Goal: Task Accomplishment & Management: Use online tool/utility

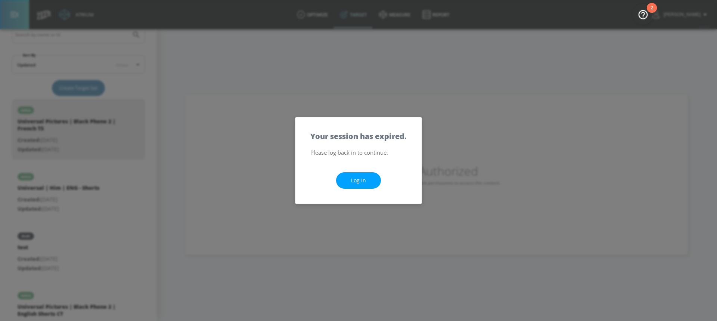
scroll to position [149, 0]
click at [360, 187] on link "Log In" at bounding box center [358, 180] width 45 height 17
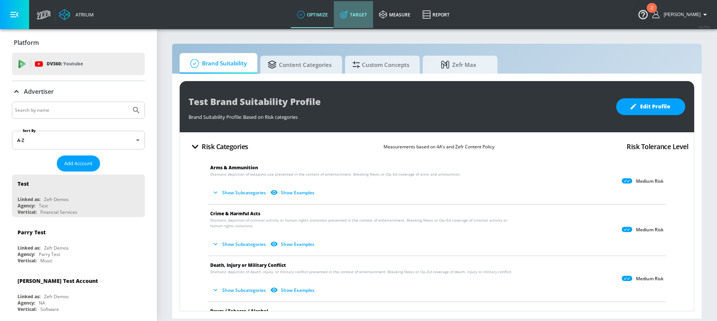
click at [359, 14] on link "Target" at bounding box center [353, 14] width 39 height 27
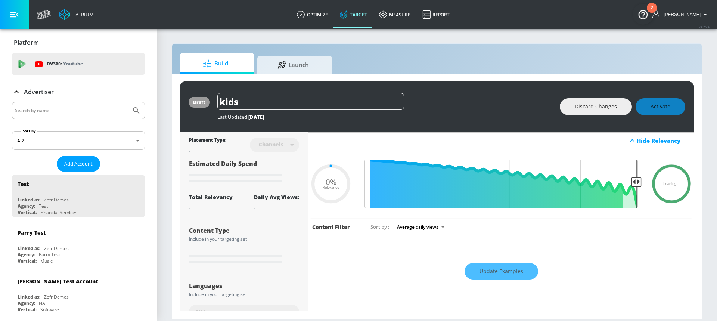
type input "0.05"
click at [74, 107] on input "Search by name" at bounding box center [71, 111] width 113 height 10
type input "energizer"
click at [128, 102] on button "Submit Search" at bounding box center [136, 110] width 16 height 16
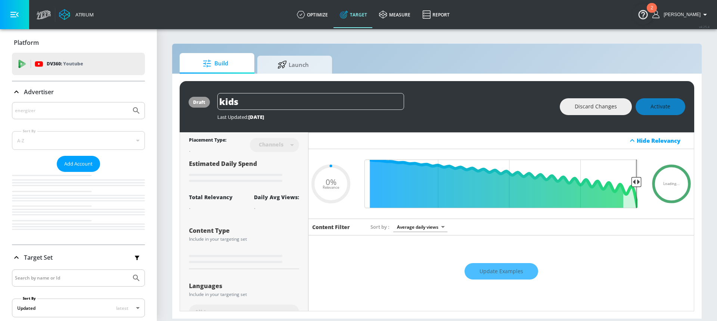
type input "0.05"
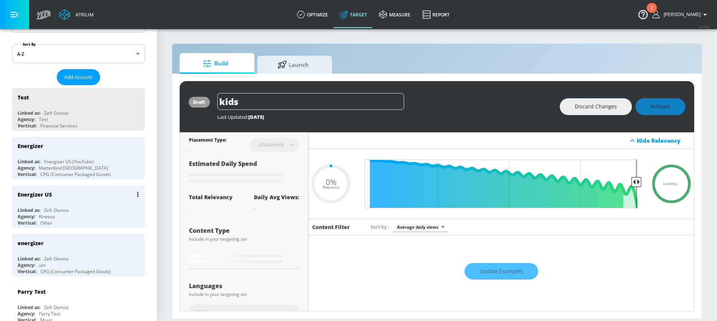
scroll to position [101, 0]
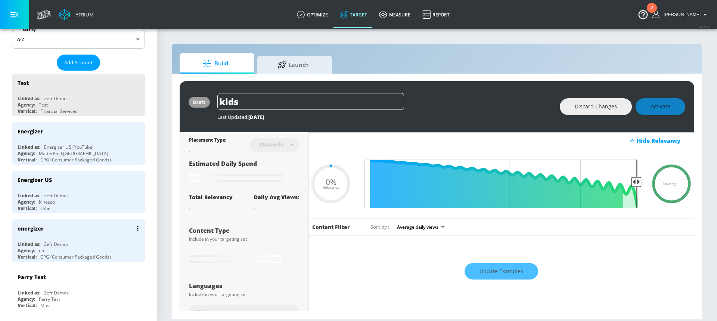
click at [72, 242] on div "Linked as: Zefr Demos" at bounding box center [80, 244] width 125 height 6
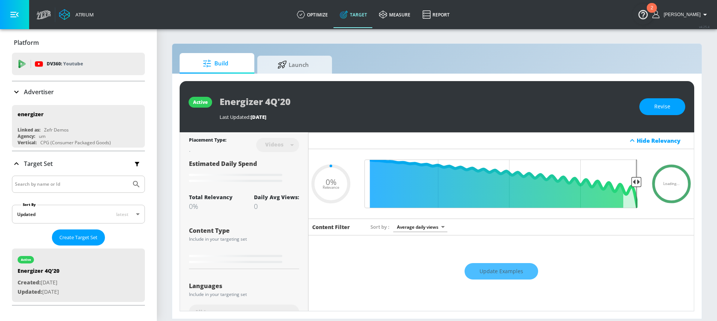
click at [59, 93] on div "Advertiser" at bounding box center [78, 91] width 133 height 9
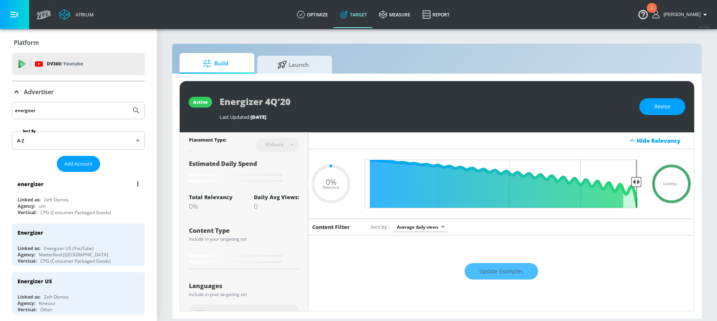
click at [84, 200] on div "Linked as: Zefr Demos" at bounding box center [80, 199] width 125 height 6
type input "0.36"
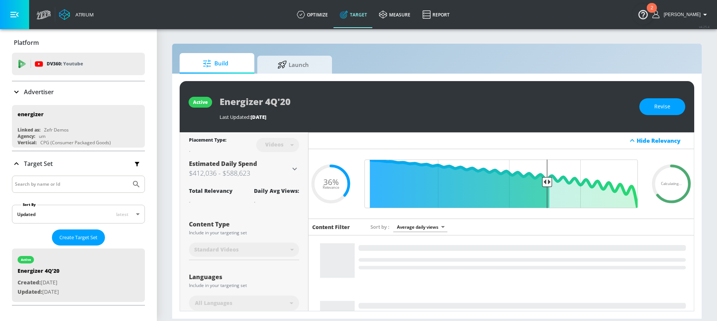
click at [63, 91] on div "Advertiser" at bounding box center [78, 91] width 133 height 9
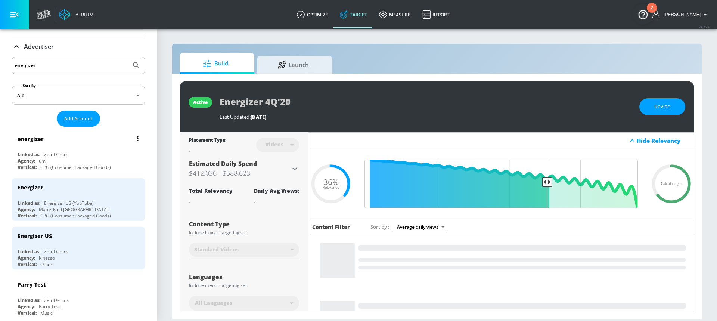
scroll to position [46, 0]
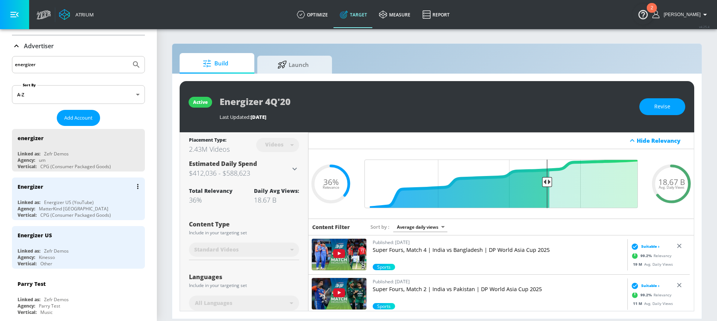
click at [74, 196] on div "Energizer Linked as: Energizer US (YouTube) Agency: MatterKind Canada Vertical:…" at bounding box center [78, 198] width 133 height 43
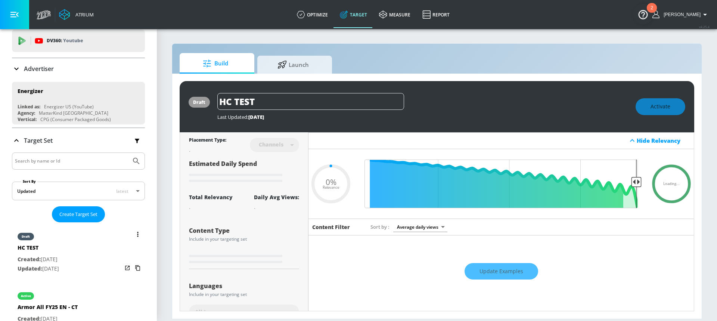
scroll to position [23, 0]
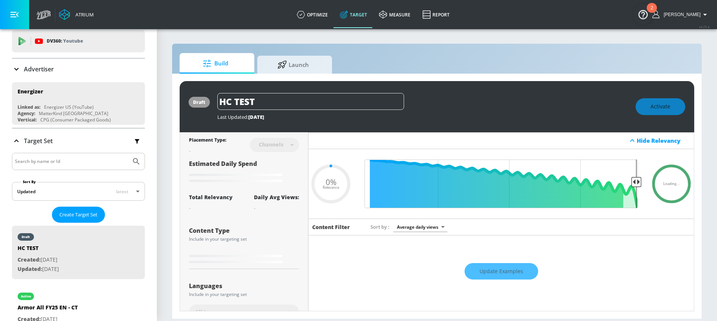
type input "0.24"
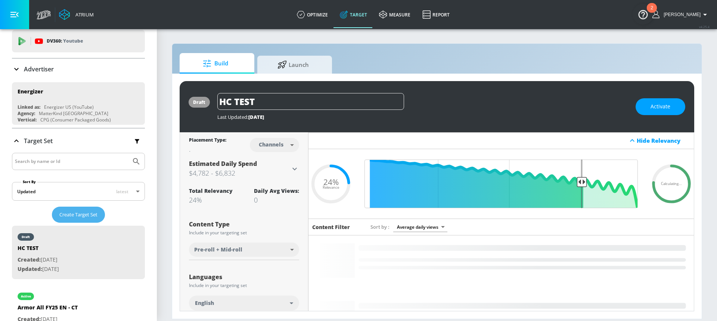
click at [89, 214] on span "Create Target Set" at bounding box center [78, 214] width 38 height 9
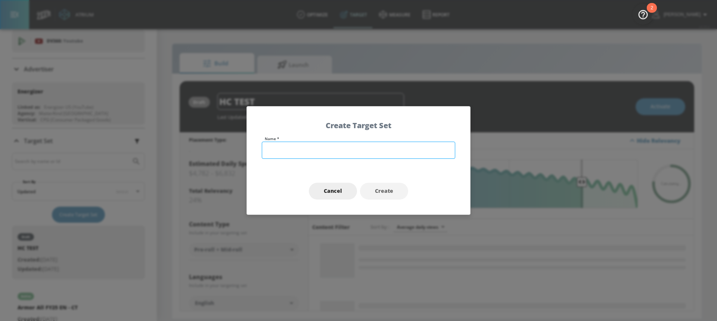
click at [282, 154] on input "text" at bounding box center [358, 150] width 193 height 17
type input "B"
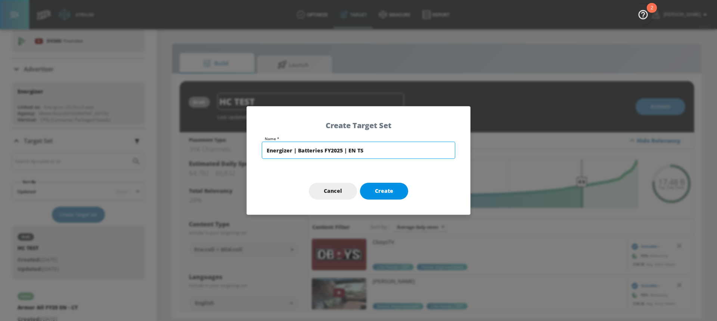
type input "Energizer | Batteries FY2025 | EN TS"
click at [388, 192] on span "Create" at bounding box center [384, 190] width 18 height 9
type input "Energizer | Batteries FY2025 | EN TS"
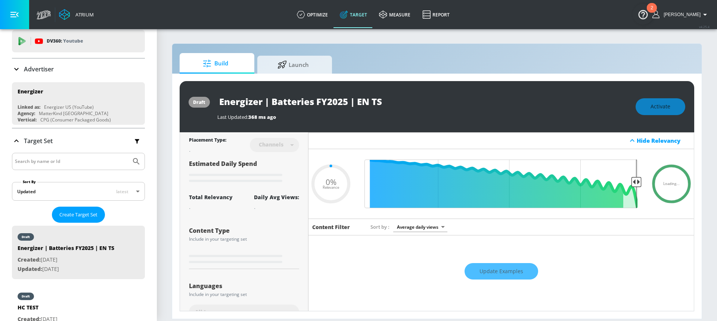
type input "0.6"
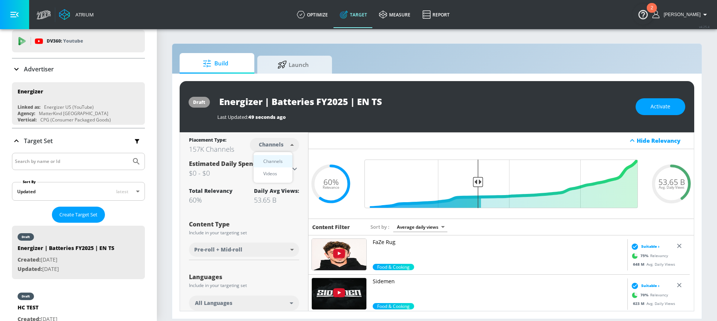
click at [276, 140] on body "Atrium optimize Target measure Report optimize Target measure Report v 4.25.4 […" at bounding box center [358, 160] width 717 height 321
click at [278, 172] on div "Videos" at bounding box center [269, 174] width 21 height 8
type input "videos"
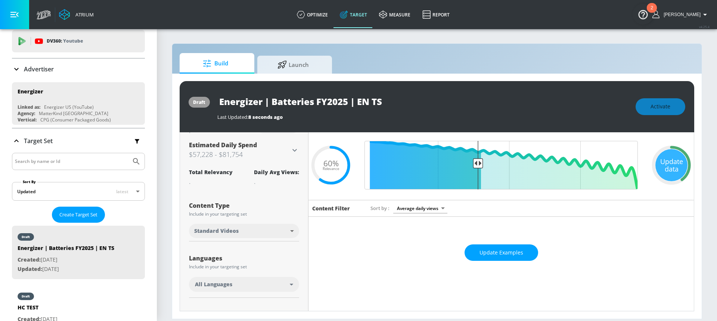
scroll to position [32, 0]
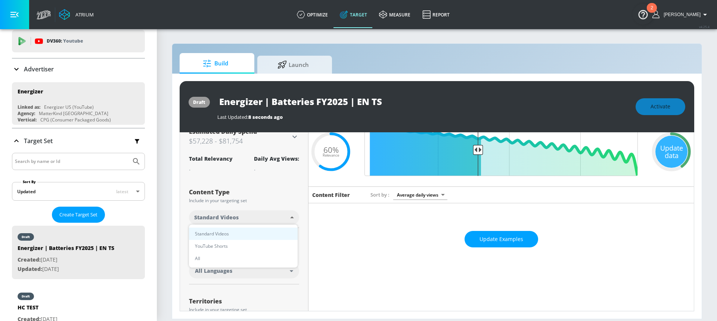
click at [241, 217] on body "Atrium optimize Target measure Report optimize Target measure Report v 4.25.4 […" at bounding box center [358, 160] width 717 height 321
click at [241, 217] on div at bounding box center [358, 160] width 717 height 321
click at [232, 267] on div "All Languages" at bounding box center [242, 270] width 95 height 7
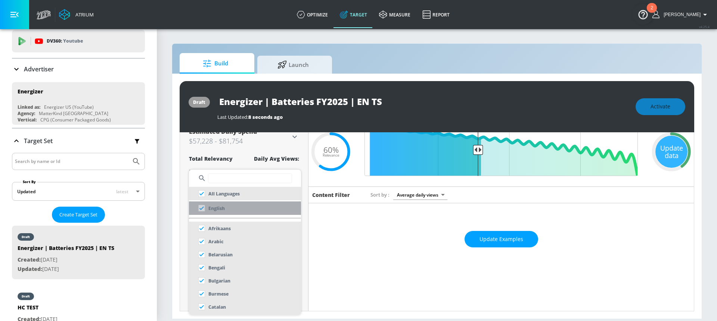
click at [234, 206] on li "English" at bounding box center [245, 207] width 112 height 13
checkbox input "false"
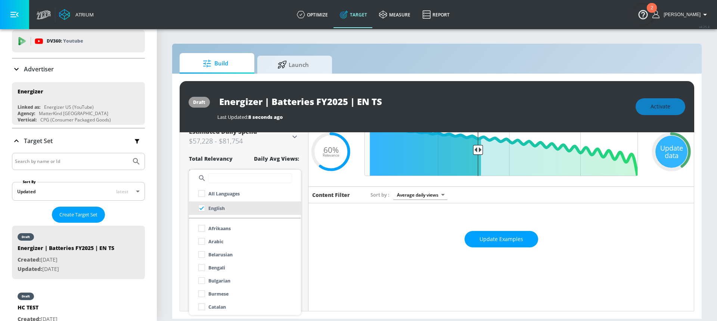
click at [295, 163] on div at bounding box center [358, 160] width 717 height 321
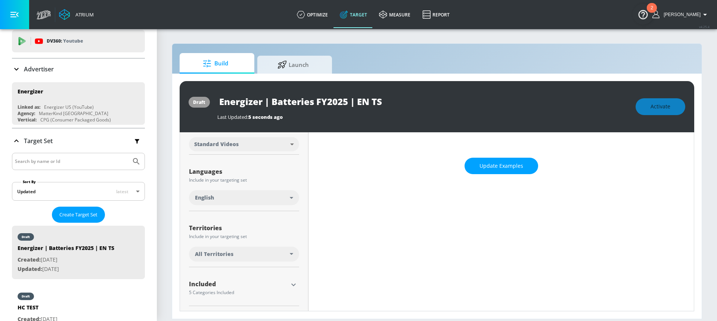
scroll to position [106, 0]
click at [228, 251] on span "All Territories" at bounding box center [214, 253] width 38 height 7
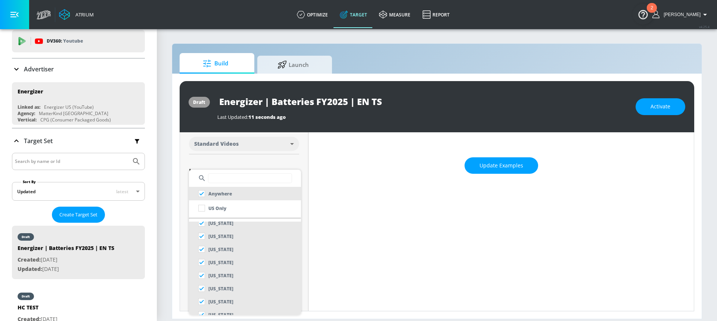
scroll to position [80, 0]
click at [235, 178] on input "text" at bounding box center [250, 178] width 84 height 10
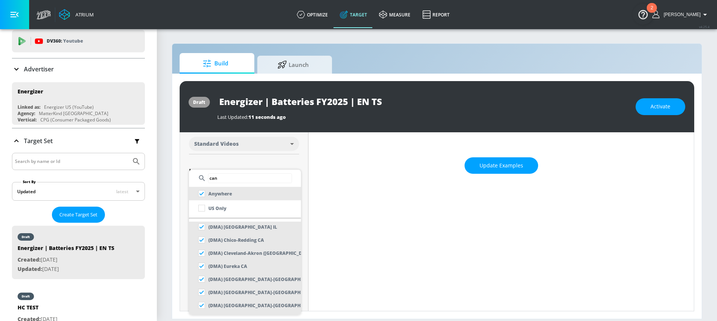
scroll to position [0, 0]
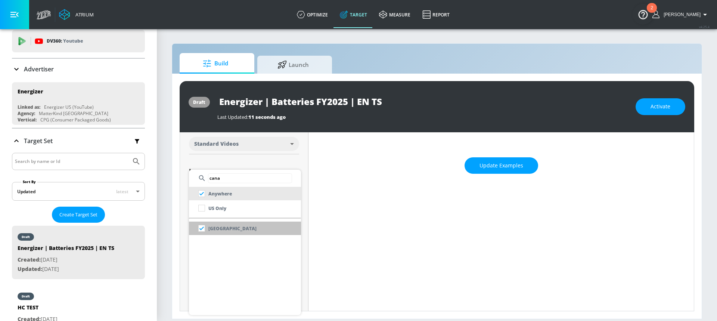
type input "cana"
click at [240, 227] on li "[GEOGRAPHIC_DATA]" at bounding box center [245, 227] width 112 height 13
checkbox input "false"
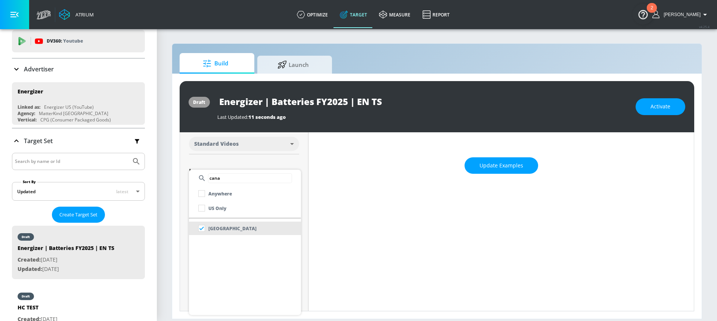
click at [289, 159] on div at bounding box center [358, 160] width 717 height 321
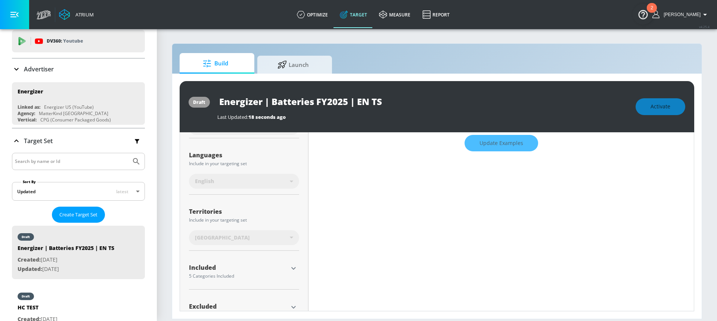
scroll to position [152, 0]
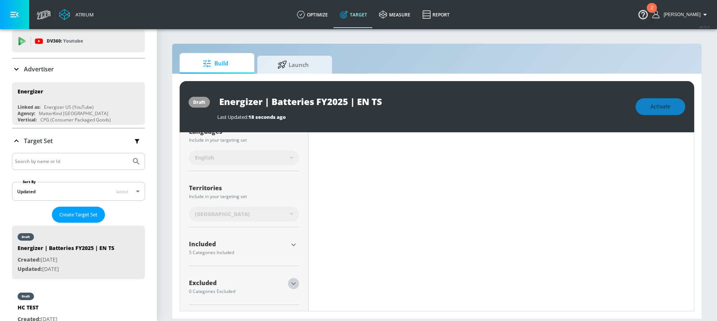
click at [289, 284] on icon "button" at bounding box center [293, 283] width 9 height 9
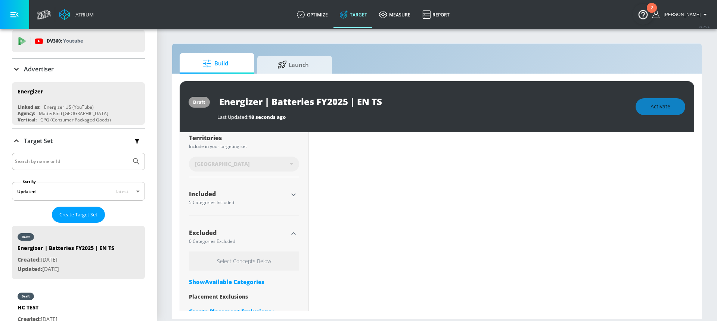
scroll to position [219, 0]
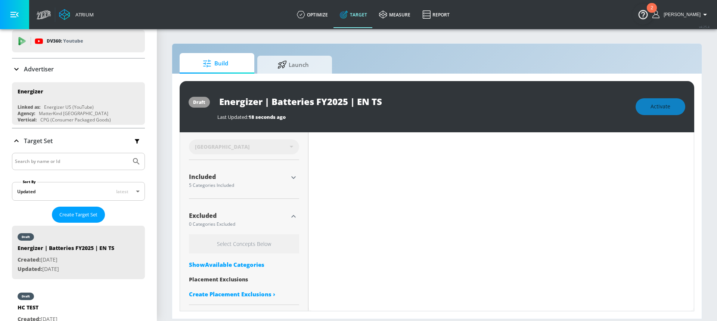
click at [242, 266] on div "Show Available Categories" at bounding box center [244, 264] width 110 height 7
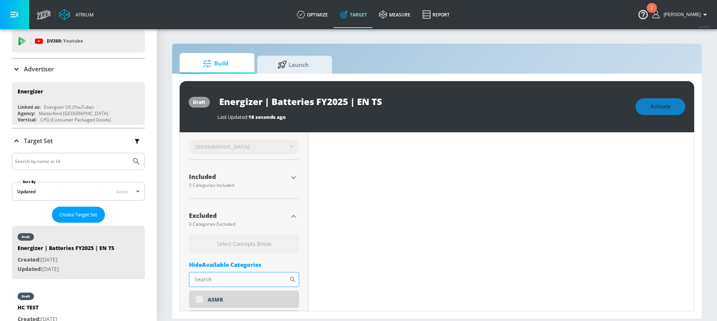
click at [228, 279] on input "Sort By" at bounding box center [239, 279] width 100 height 15
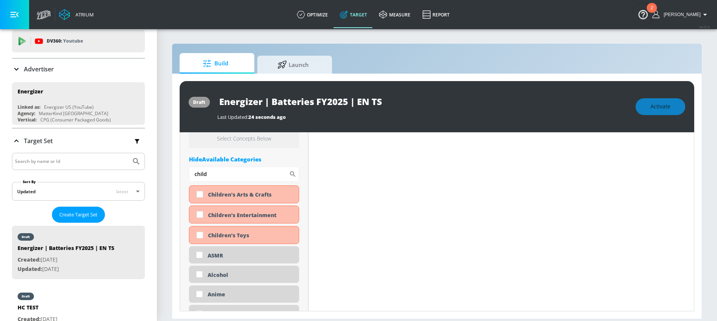
scroll to position [341, 0]
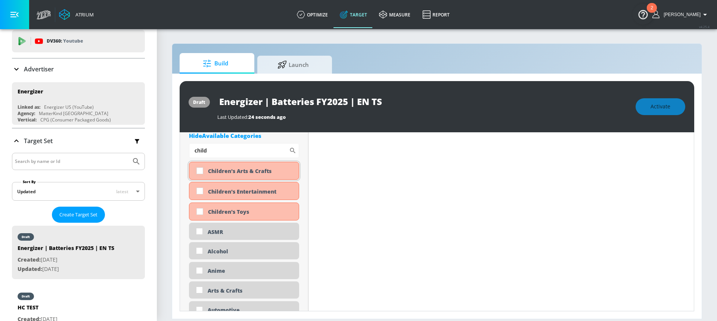
type input "child"
click at [202, 171] on input "checkbox" at bounding box center [199, 170] width 13 height 13
checkbox input "true"
click at [202, 192] on input "checkbox" at bounding box center [199, 190] width 13 height 13
checkbox input "true"
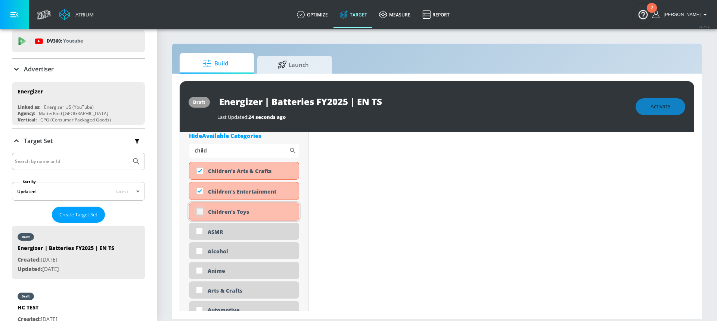
click at [199, 211] on input "checkbox" at bounding box center [199, 211] width 13 height 13
checkbox input "true"
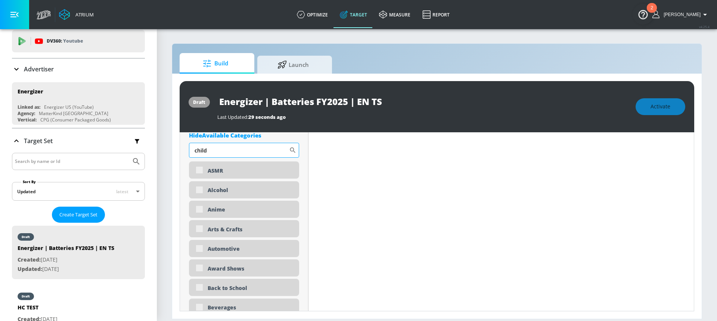
drag, startPoint x: 212, startPoint y: 152, endPoint x: 193, endPoint y: 153, distance: 19.4
click at [193, 153] on input "child" at bounding box center [239, 150] width 100 height 15
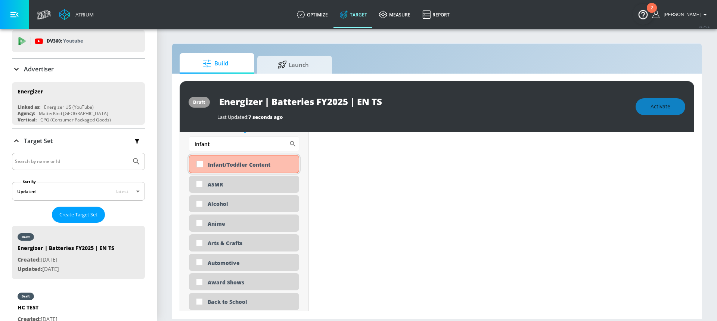
scroll to position [379, 0]
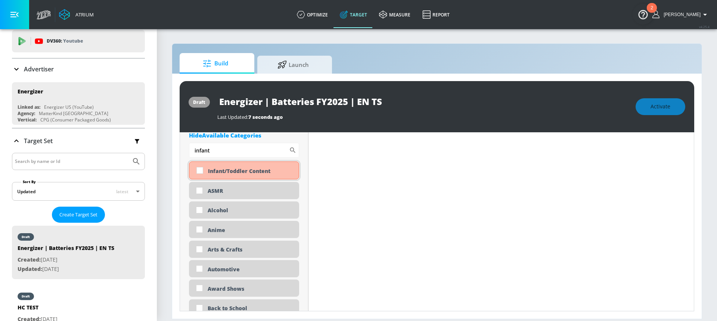
type input "infant"
click at [198, 171] on input "checkbox" at bounding box center [199, 170] width 13 height 13
checkbox input "true"
drag, startPoint x: 216, startPoint y: 147, endPoint x: 187, endPoint y: 148, distance: 28.8
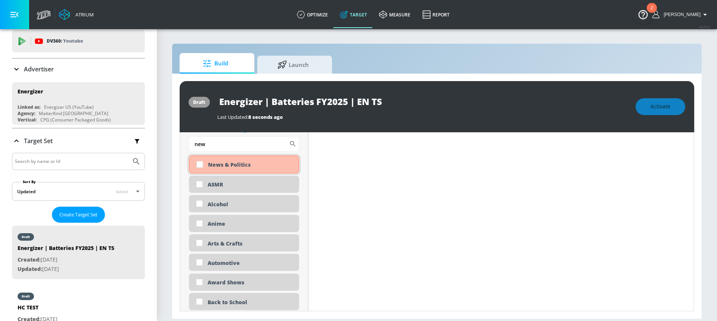
scroll to position [394, 0]
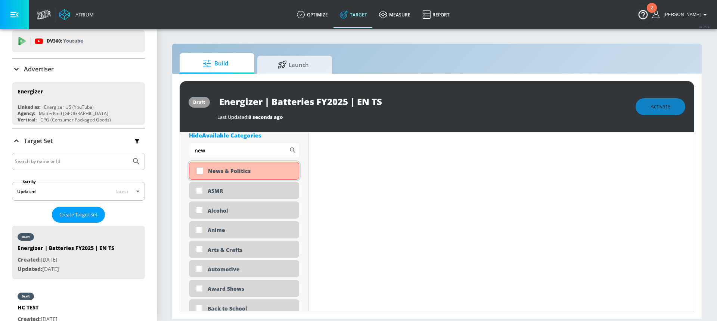
type input "new"
click at [201, 170] on input "checkbox" at bounding box center [199, 170] width 13 height 13
checkbox input "true"
click at [231, 139] on div "Hide Available Categories" at bounding box center [244, 134] width 110 height 7
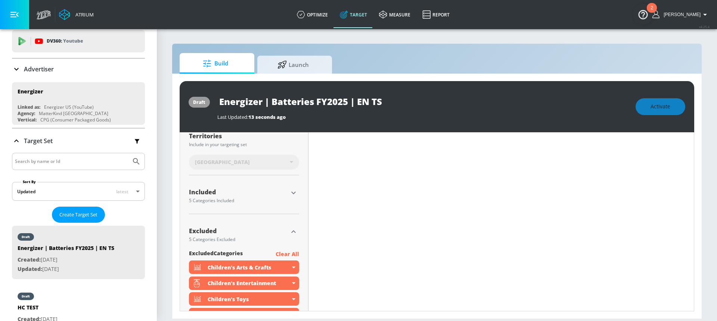
scroll to position [200, 0]
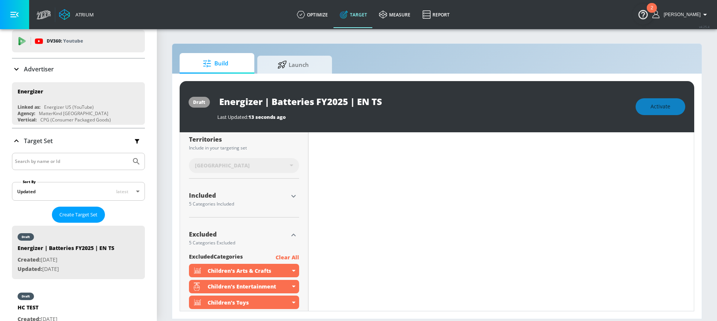
click at [285, 234] on div "Excluded" at bounding box center [238, 234] width 99 height 6
click at [289, 234] on icon "button" at bounding box center [293, 234] width 9 height 9
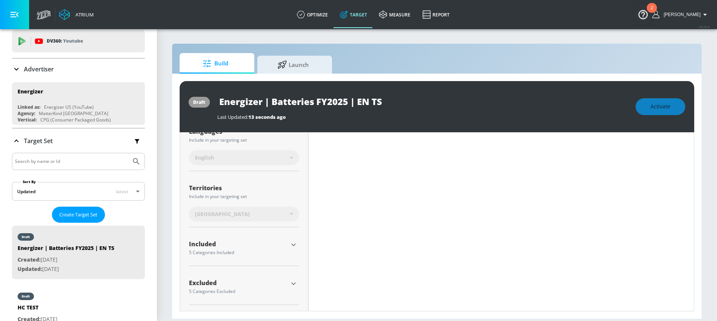
scroll to position [152, 0]
click at [293, 243] on icon "button" at bounding box center [293, 244] width 9 height 9
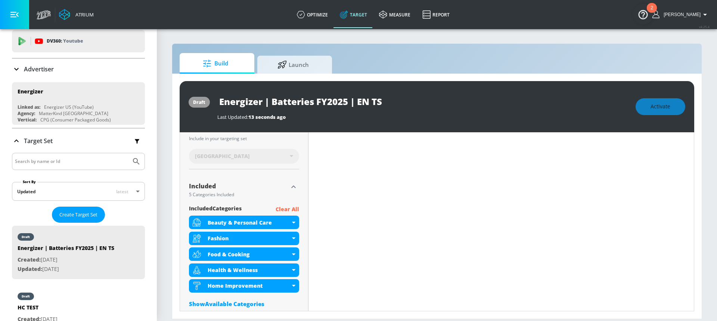
click at [280, 211] on p "Clear All" at bounding box center [288, 209] width 24 height 9
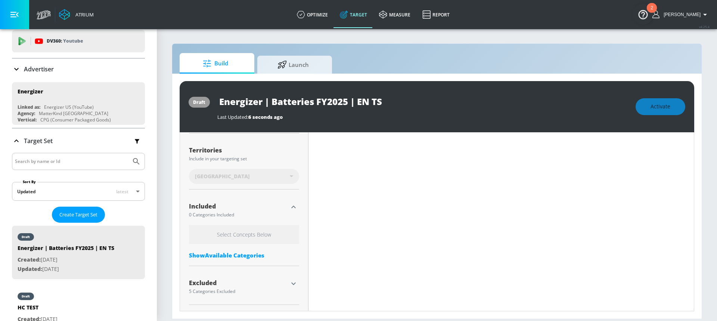
click at [223, 256] on div "Show Available Categories" at bounding box center [244, 254] width 110 height 7
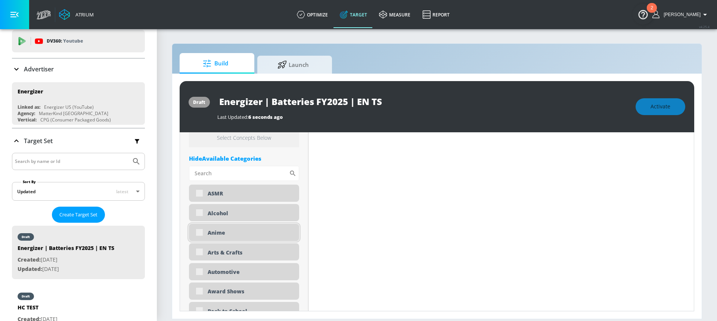
scroll to position [309, 0]
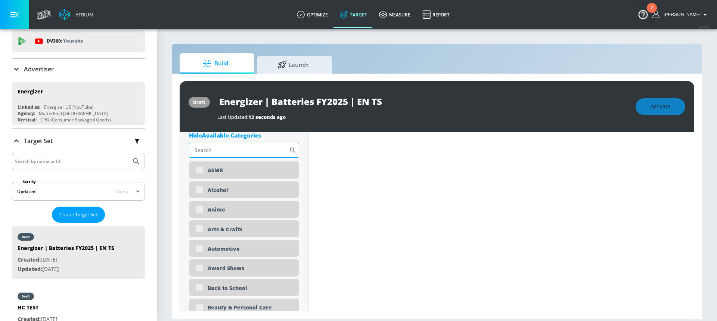
click at [257, 154] on input "Sort By" at bounding box center [239, 150] width 100 height 15
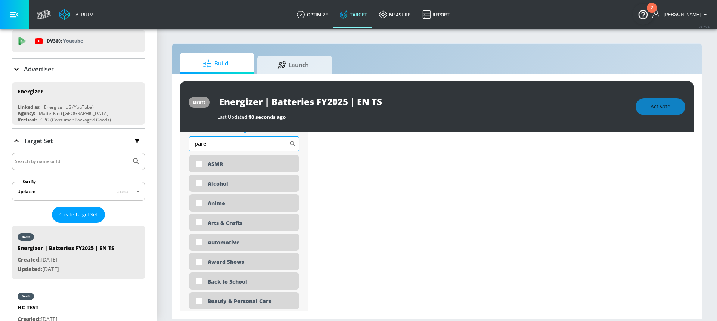
scroll to position [303, 0]
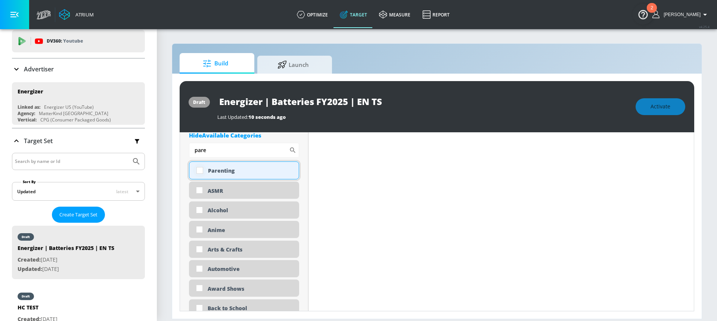
type input "pare"
click at [199, 171] on input "checkbox" at bounding box center [199, 170] width 13 height 13
checkbox input "true"
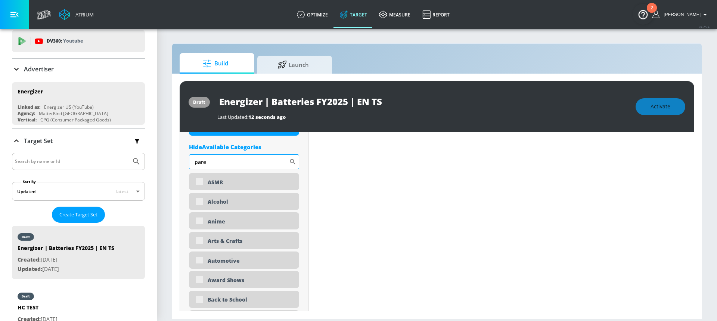
scroll to position [309, 0]
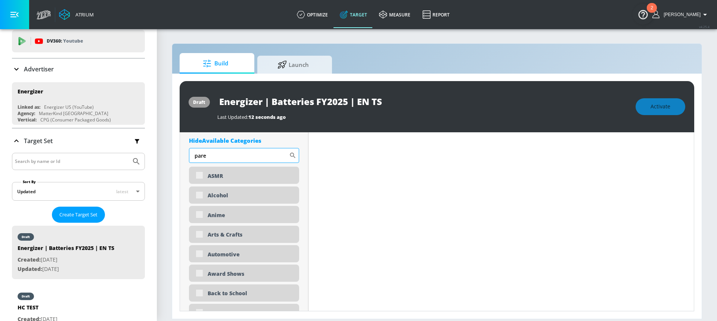
drag, startPoint x: 211, startPoint y: 148, endPoint x: 207, endPoint y: 157, distance: 10.0
click at [207, 157] on input "pare" at bounding box center [239, 155] width 100 height 15
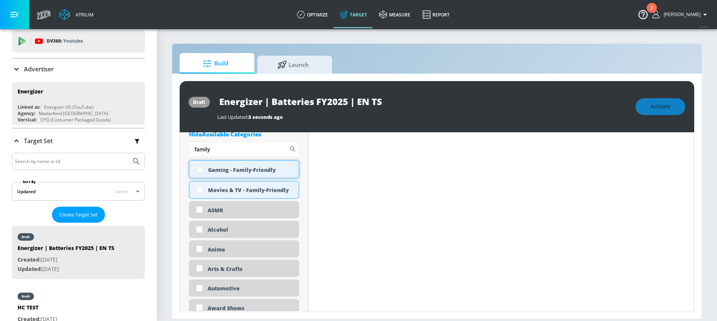
scroll to position [303, 0]
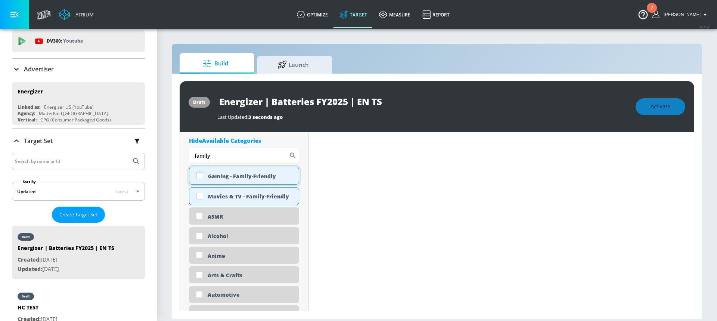
type input "family"
click at [198, 175] on input "checkbox" at bounding box center [199, 175] width 13 height 13
checkbox input "true"
click at [198, 194] on input "checkbox" at bounding box center [199, 195] width 13 height 13
checkbox input "true"
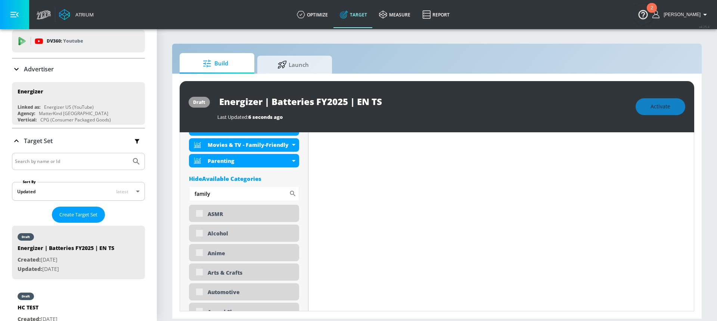
scroll to position [309, 0]
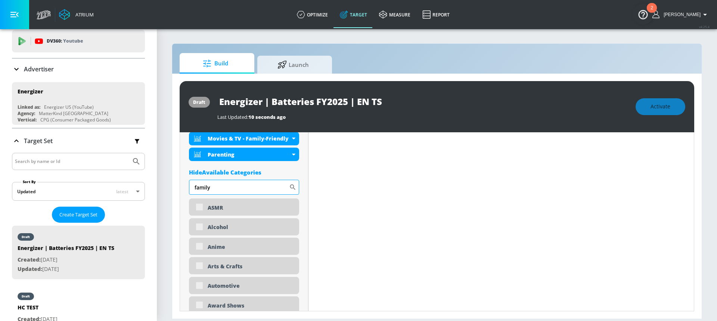
click at [249, 188] on input "family" at bounding box center [239, 187] width 100 height 15
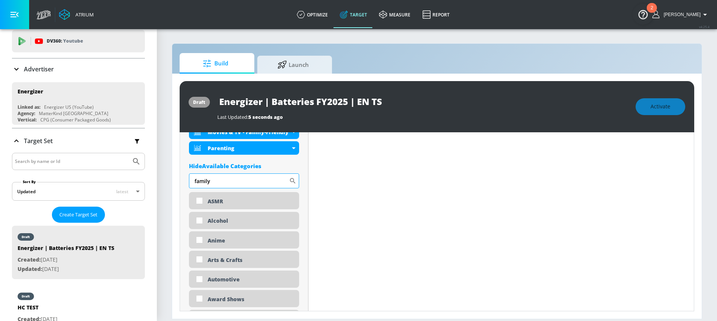
scroll to position [303, 0]
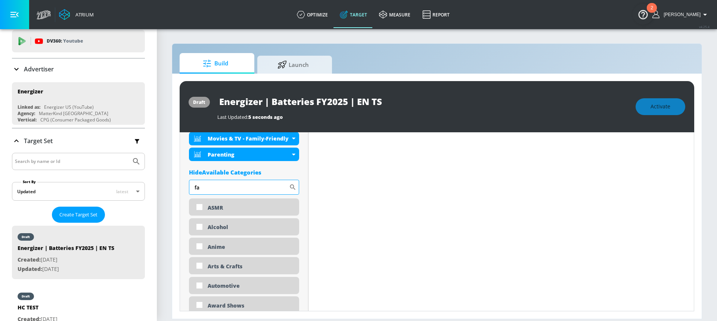
type input "f"
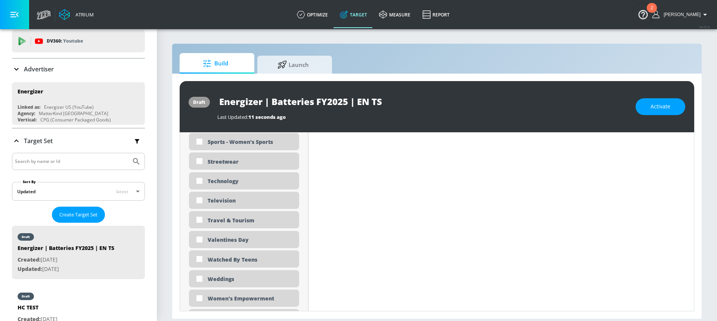
scroll to position [2149, 0]
click at [195, 180] on input "checkbox" at bounding box center [199, 180] width 13 height 13
checkbox input "true"
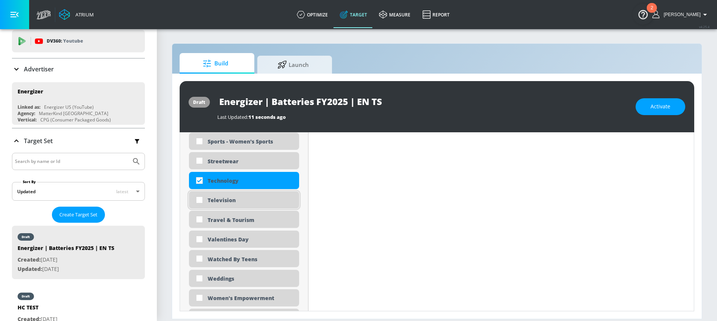
click at [201, 201] on input "checkbox" at bounding box center [199, 199] width 13 height 13
checkbox input "true"
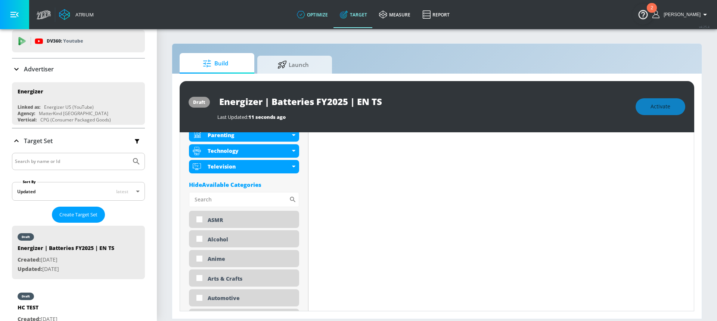
scroll to position [316, 0]
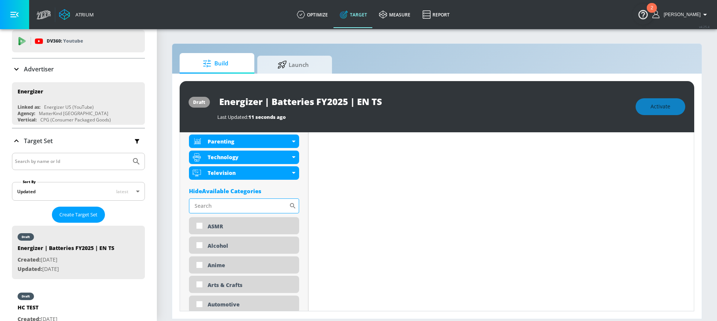
click at [238, 212] on input "Sort By" at bounding box center [239, 205] width 100 height 15
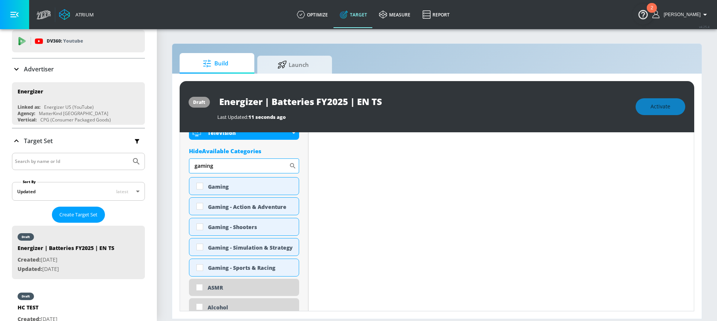
scroll to position [364, 0]
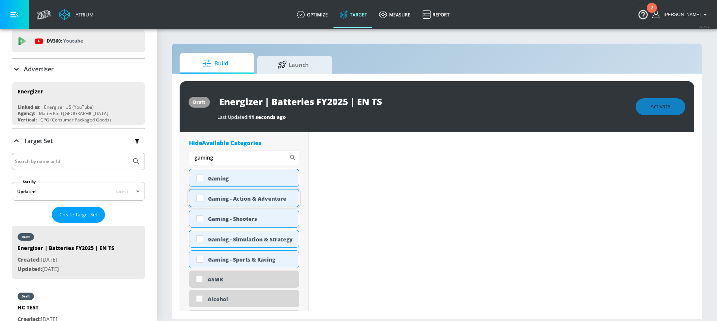
type input "gaming"
click at [200, 197] on input "checkbox" at bounding box center [199, 197] width 13 height 13
checkbox input "true"
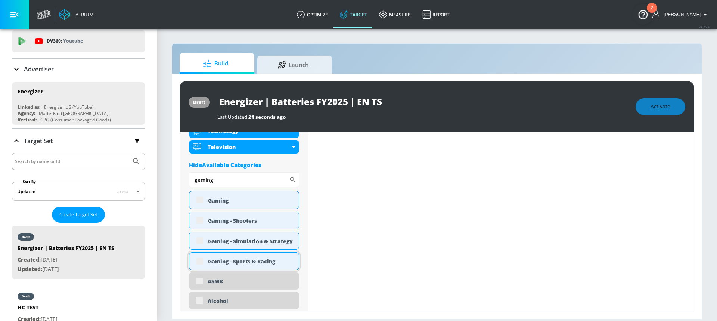
scroll to position [370, 0]
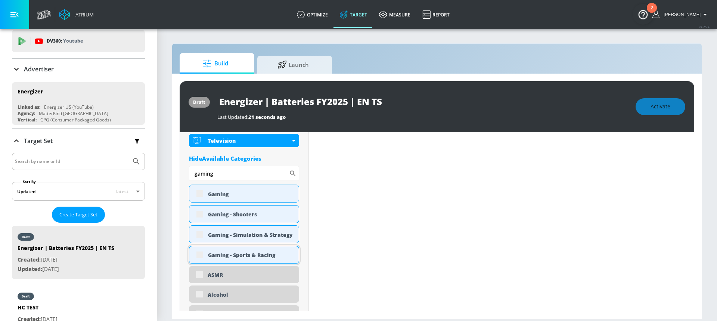
click at [200, 258] on div "Gaming - Sports & Racing" at bounding box center [244, 255] width 110 height 18
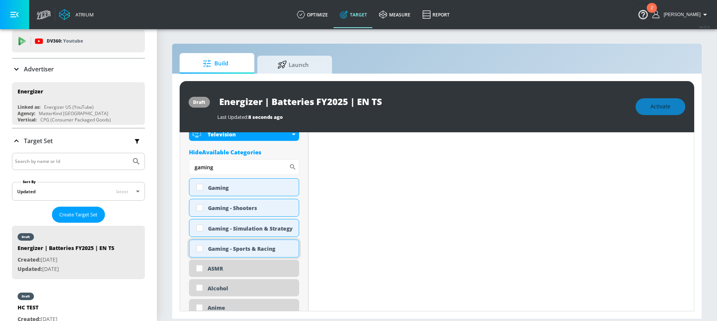
scroll to position [364, 0]
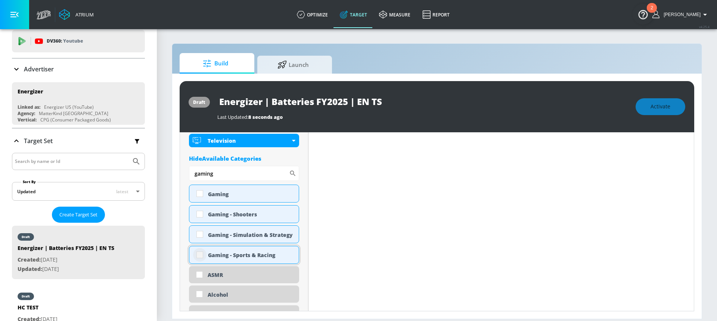
click at [199, 255] on input "checkbox" at bounding box center [199, 254] width 13 height 13
checkbox input "true"
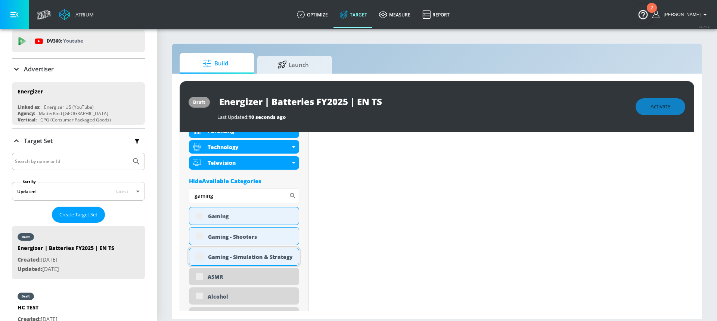
scroll to position [370, 0]
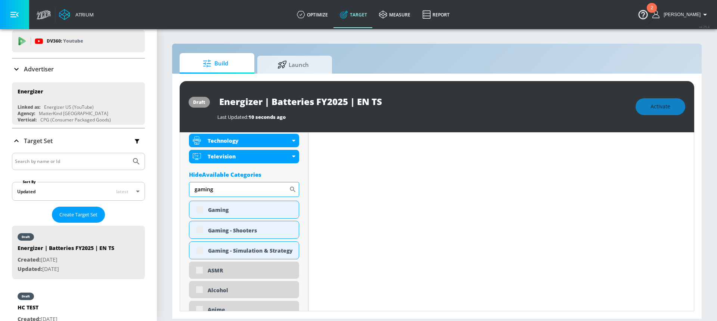
drag, startPoint x: 220, startPoint y: 191, endPoint x: 192, endPoint y: 190, distance: 28.0
click at [192, 190] on input "gaming" at bounding box center [239, 189] width 100 height 15
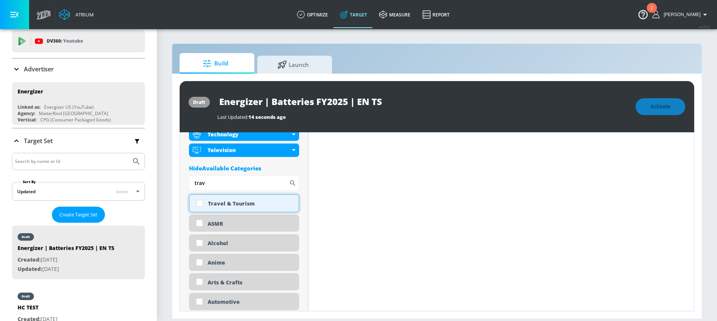
scroll to position [364, 0]
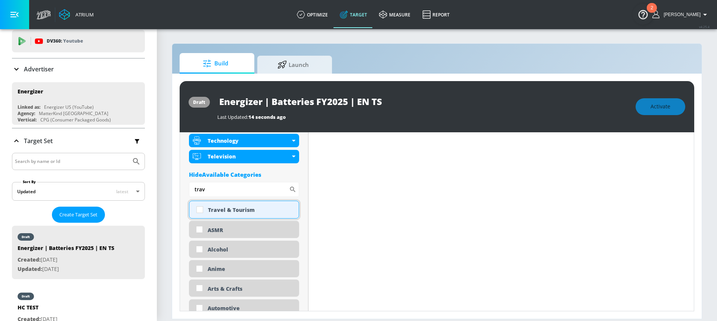
type input "trav"
click at [200, 208] on input "checkbox" at bounding box center [199, 209] width 13 height 13
checkbox input "true"
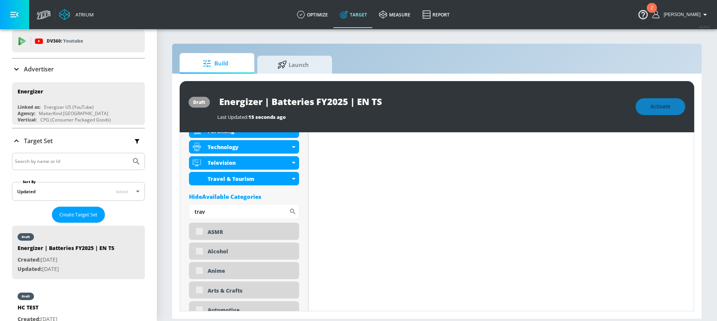
scroll to position [370, 0]
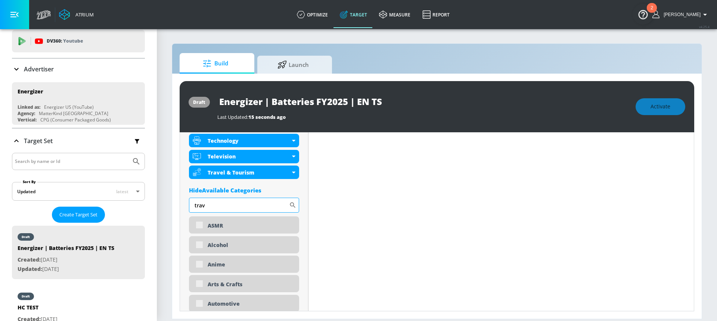
drag, startPoint x: 218, startPoint y: 208, endPoint x: 193, endPoint y: 208, distance: 24.6
click at [193, 208] on input "trav" at bounding box center [239, 205] width 100 height 15
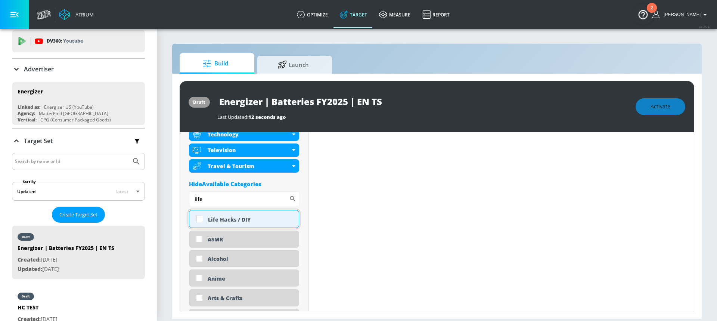
scroll to position [364, 0]
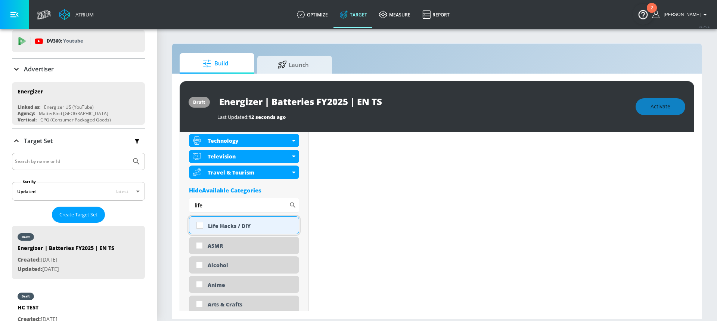
type input "life"
click at [202, 225] on input "checkbox" at bounding box center [199, 224] width 13 height 13
checkbox input "true"
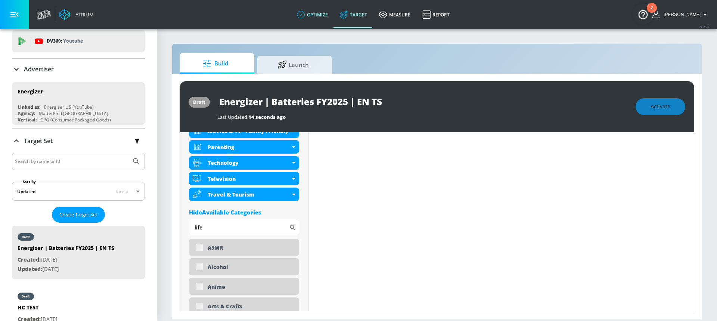
scroll to position [370, 0]
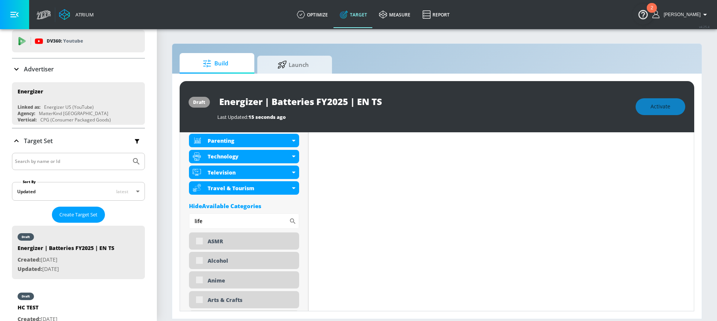
drag, startPoint x: 208, startPoint y: 222, endPoint x: 188, endPoint y: 220, distance: 20.0
type input "home"
click at [201, 239] on div "Home Improvement" at bounding box center [244, 241] width 110 height 18
click at [200, 242] on div "Home Improvement" at bounding box center [244, 241] width 110 height 18
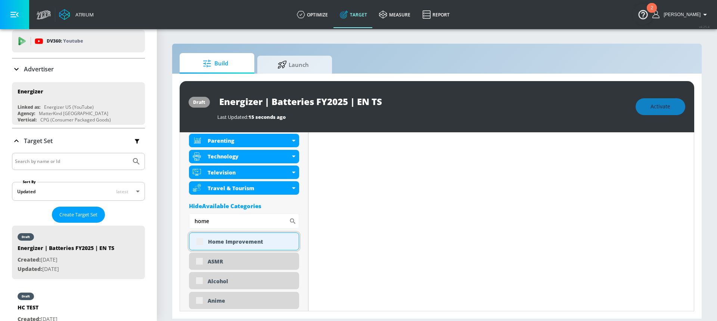
scroll to position [364, 0]
click at [200, 242] on input "checkbox" at bounding box center [199, 240] width 13 height 13
checkbox input "true"
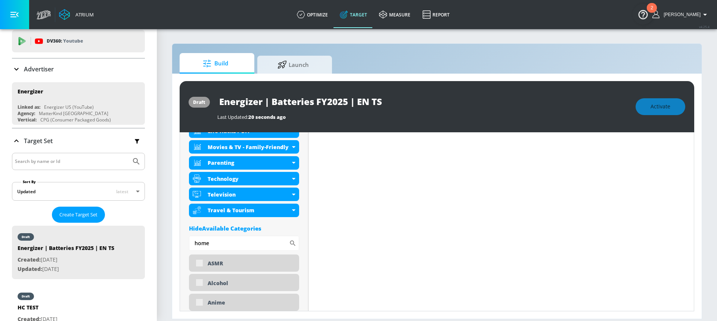
scroll to position [370, 0]
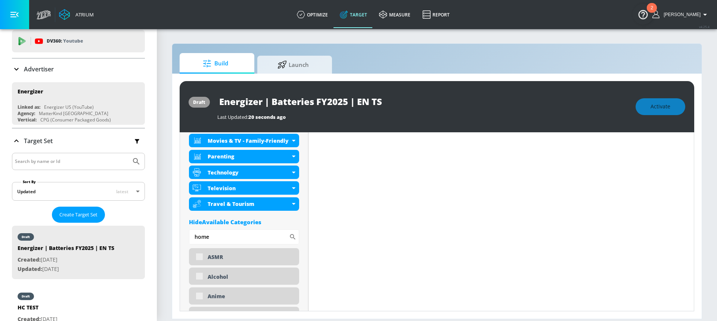
drag, startPoint x: 217, startPoint y: 237, endPoint x: 181, endPoint y: 242, distance: 36.1
drag, startPoint x: 209, startPoint y: 236, endPoint x: 189, endPoint y: 236, distance: 20.2
click at [189, 236] on input "home" at bounding box center [239, 236] width 100 height 15
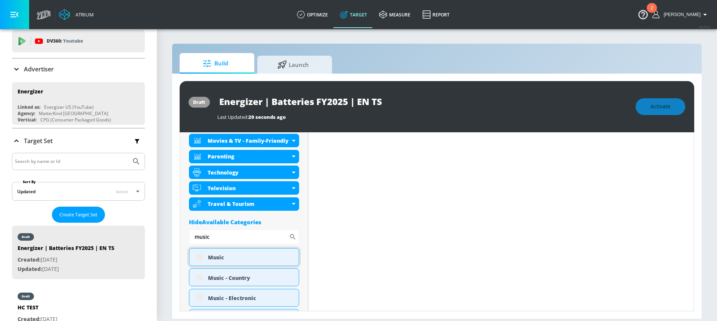
type input "music"
click at [201, 257] on div "Music" at bounding box center [244, 257] width 110 height 18
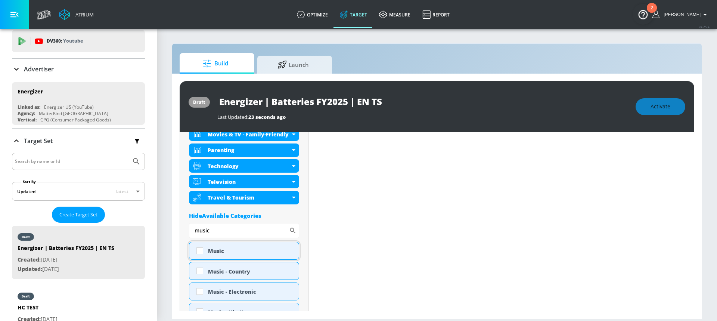
scroll to position [364, 0]
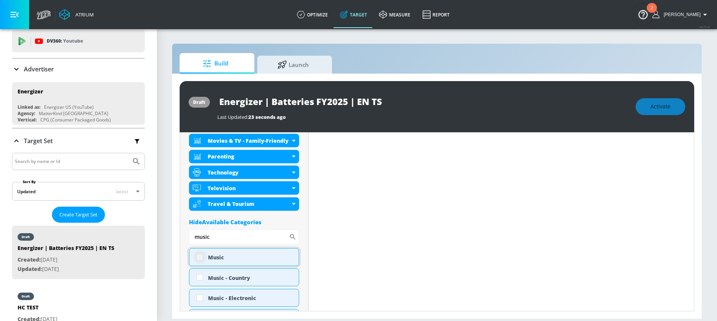
click at [201, 257] on input "checkbox" at bounding box center [199, 256] width 13 height 13
checkbox input "true"
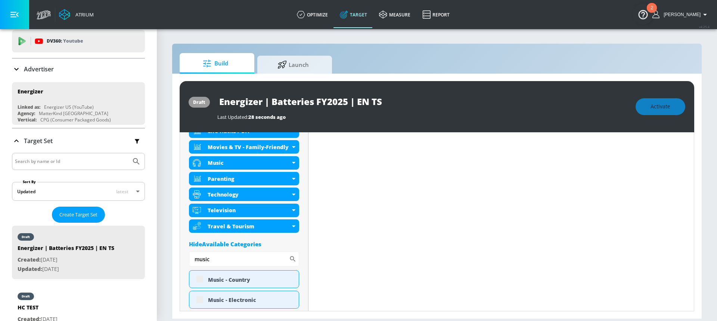
scroll to position [370, 0]
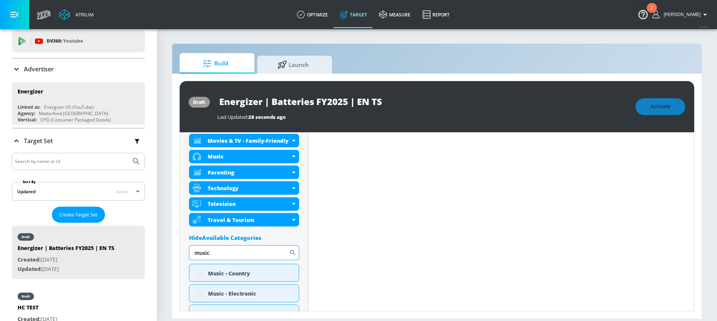
drag, startPoint x: 224, startPoint y: 251, endPoint x: 193, endPoint y: 249, distance: 30.7
click at [193, 249] on input "music" at bounding box center [239, 252] width 100 height 15
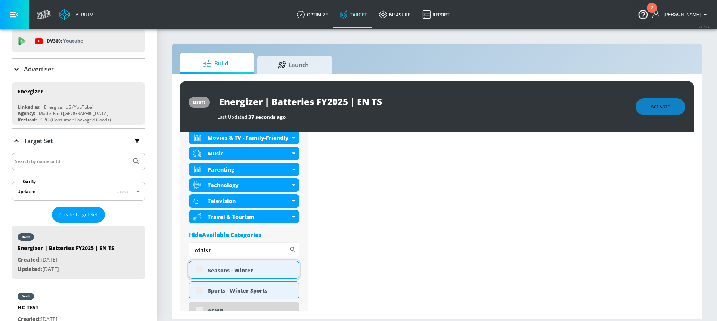
scroll to position [367, 0]
type input "winter"
click at [203, 268] on input "checkbox" at bounding box center [199, 269] width 13 height 13
checkbox input "true"
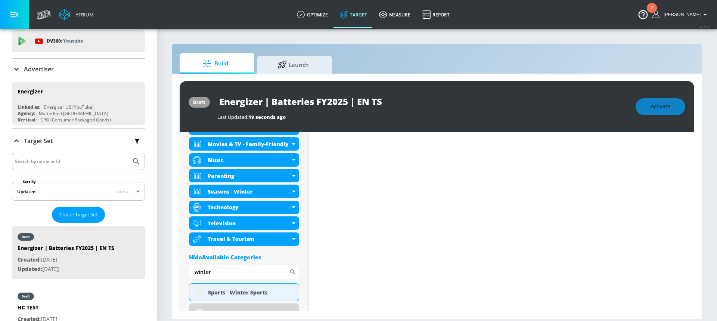
scroll to position [373, 0]
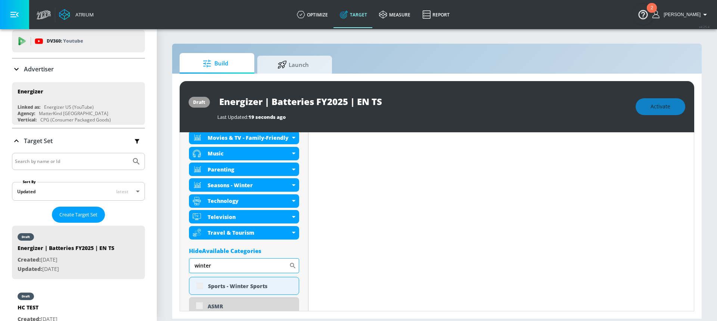
drag, startPoint x: 218, startPoint y: 264, endPoint x: 195, endPoint y: 265, distance: 23.2
click at [195, 265] on input "winter" at bounding box center [239, 265] width 100 height 15
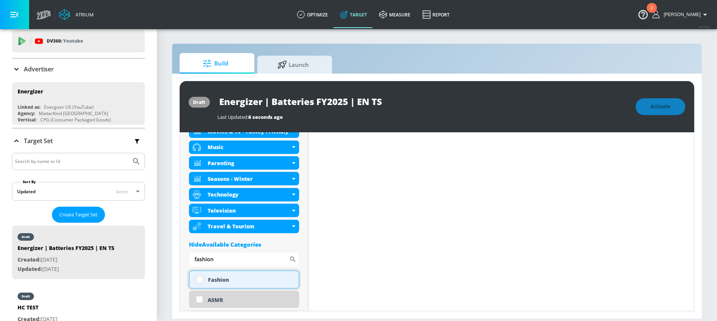
scroll to position [367, 0]
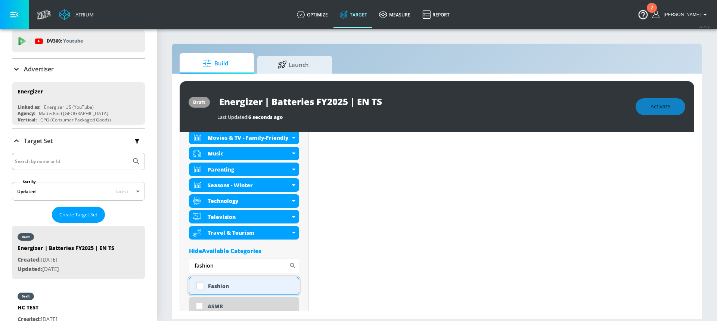
type input "fashion"
click at [194, 283] on input "checkbox" at bounding box center [199, 285] width 13 height 13
checkbox input "true"
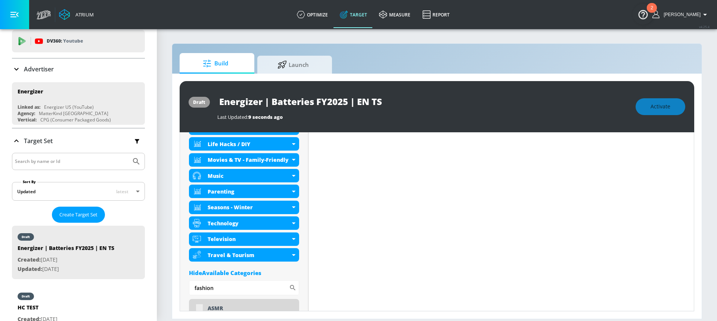
scroll to position [373, 0]
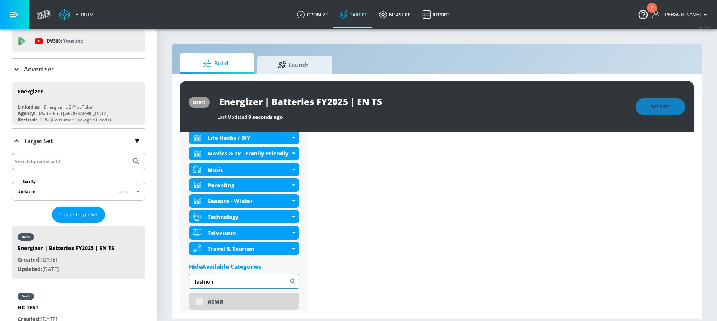
drag, startPoint x: 227, startPoint y: 284, endPoint x: 191, endPoint y: 284, distance: 35.5
click at [191, 284] on input "fashion" at bounding box center [239, 281] width 100 height 15
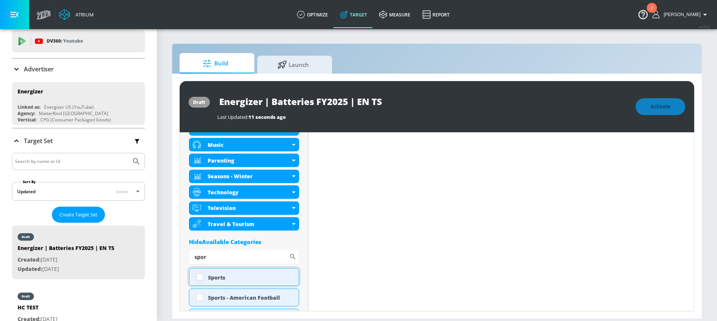
scroll to position [385, 0]
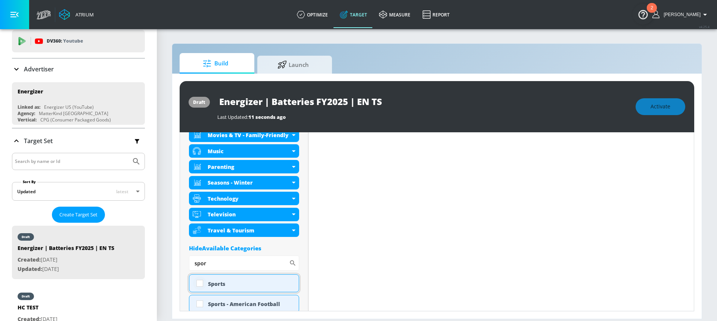
type input "spor"
click at [201, 281] on input "checkbox" at bounding box center [199, 282] width 13 height 13
checkbox input "true"
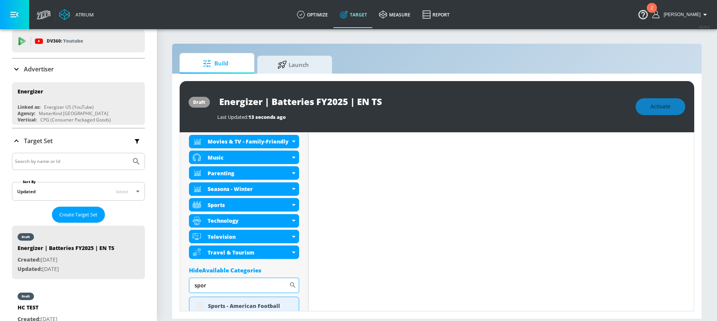
scroll to position [392, 0]
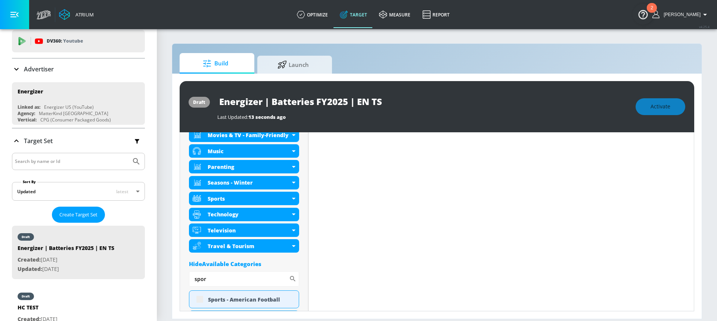
drag, startPoint x: 212, startPoint y: 279, endPoint x: 186, endPoint y: 279, distance: 26.1
click at [212, 265] on div "Hide Available Categories" at bounding box center [244, 263] width 110 height 7
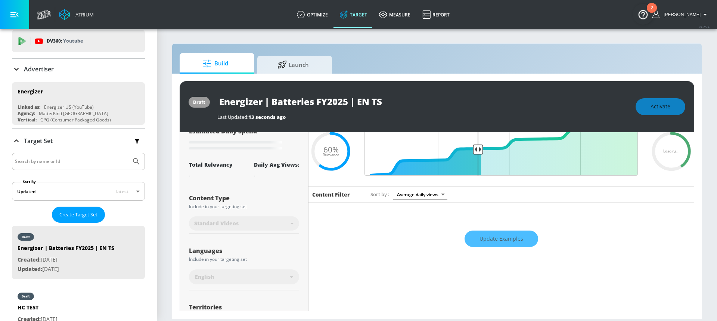
scroll to position [18, 0]
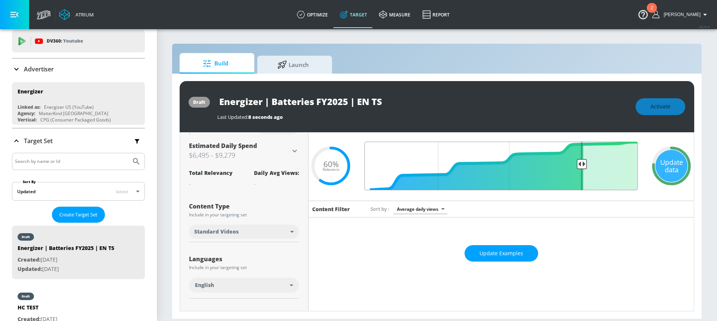
drag, startPoint x: 475, startPoint y: 162, endPoint x: 578, endPoint y: 168, distance: 103.2
click at [578, 168] on input "Final Threshold" at bounding box center [501, 166] width 281 height 49
click at [657, 170] on div "Update data" at bounding box center [671, 166] width 32 height 32
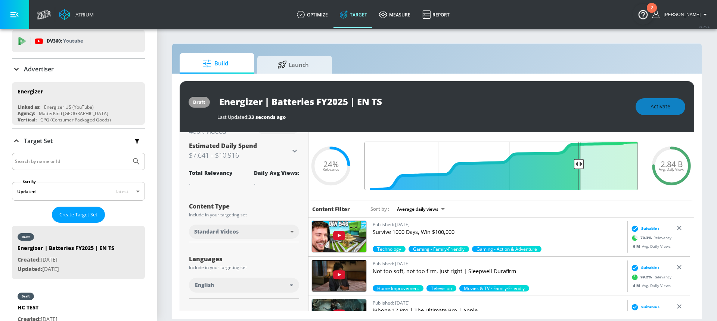
click at [574, 167] on input "Final Threshold" at bounding box center [501, 166] width 281 height 49
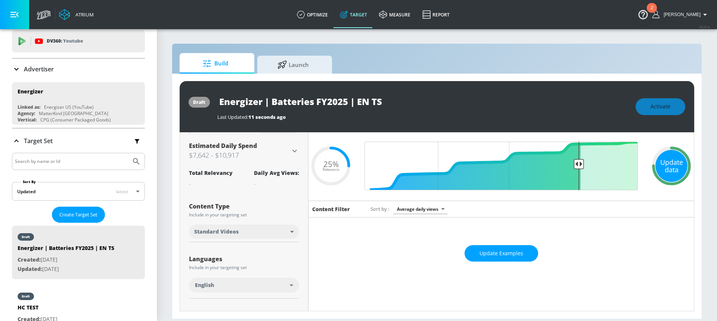
click at [659, 168] on div "Update data" at bounding box center [671, 166] width 32 height 32
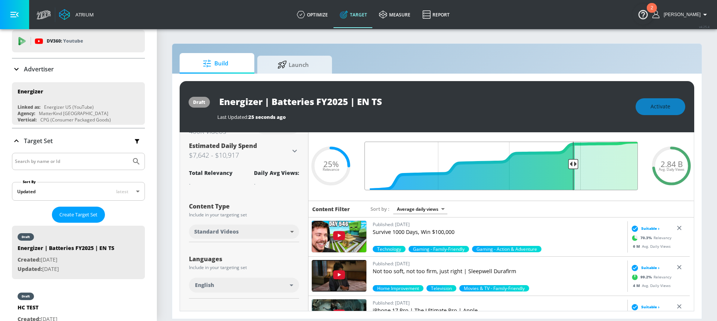
drag, startPoint x: 574, startPoint y: 162, endPoint x: 568, endPoint y: 162, distance: 6.4
click at [568, 162] on input "Final Threshold" at bounding box center [501, 166] width 281 height 49
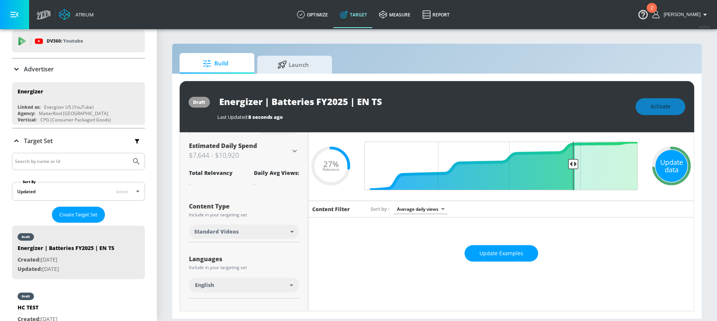
click at [657, 168] on div "Update data" at bounding box center [671, 166] width 32 height 32
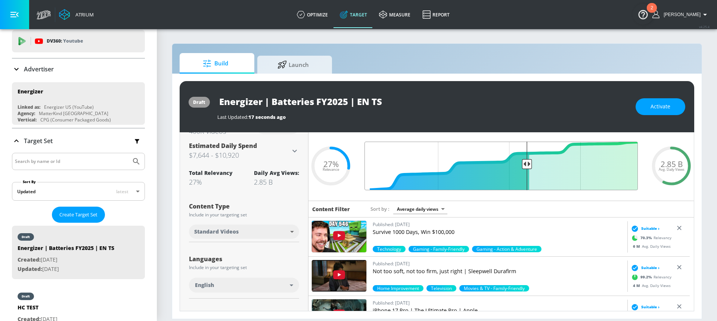
drag, startPoint x: 567, startPoint y: 165, endPoint x: 523, endPoint y: 164, distance: 43.3
click at [523, 164] on input "Final Threshold" at bounding box center [501, 166] width 281 height 49
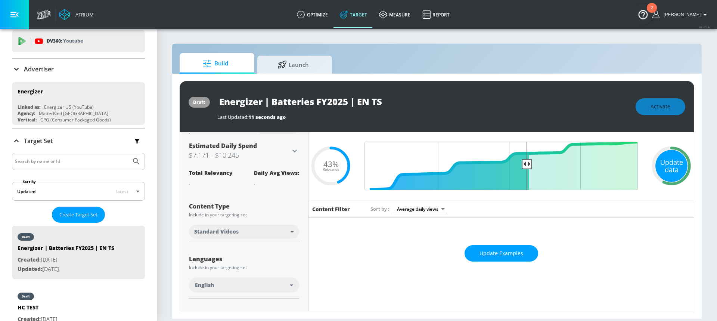
click at [658, 167] on div "Update data" at bounding box center [671, 166] width 32 height 32
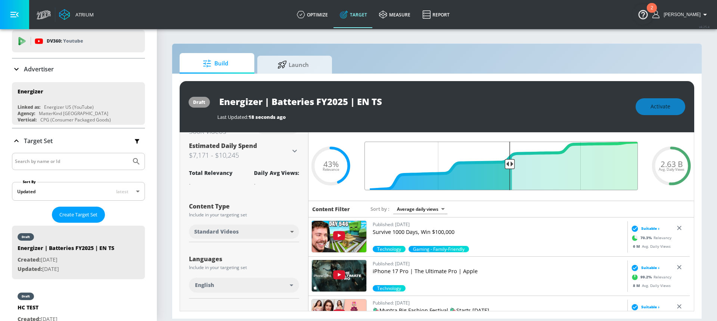
drag, startPoint x: 524, startPoint y: 164, endPoint x: 506, endPoint y: 165, distance: 17.6
click at [506, 165] on input "Final Threshold" at bounding box center [501, 166] width 281 height 49
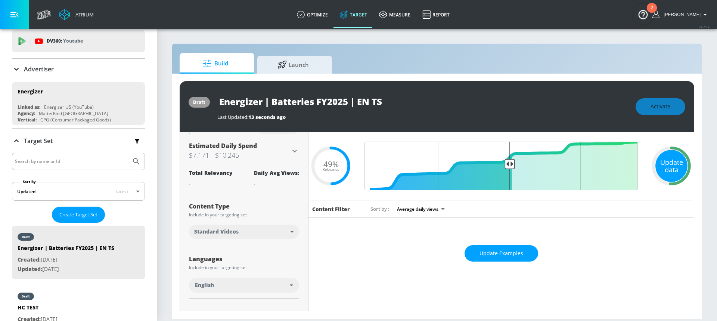
click at [661, 159] on div "Update data" at bounding box center [671, 166] width 32 height 32
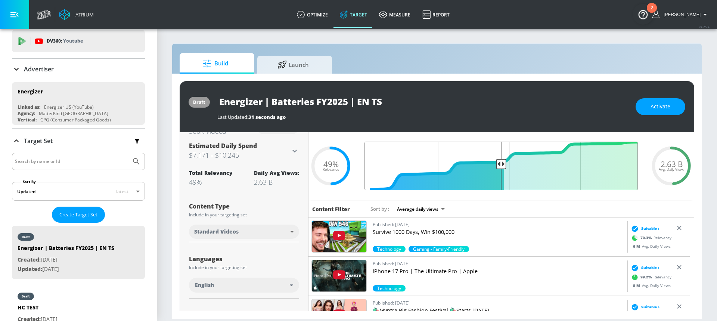
drag, startPoint x: 505, startPoint y: 166, endPoint x: 496, endPoint y: 166, distance: 9.0
click at [496, 166] on input "Final Threshold" at bounding box center [501, 166] width 281 height 49
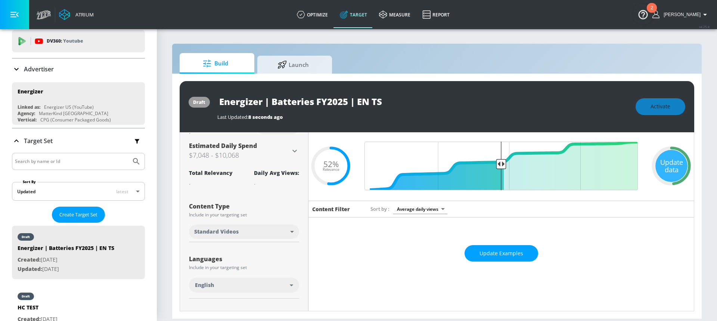
click at [678, 177] on circle at bounding box center [671, 166] width 36 height 36
click at [670, 170] on div "Update data" at bounding box center [671, 166] width 32 height 32
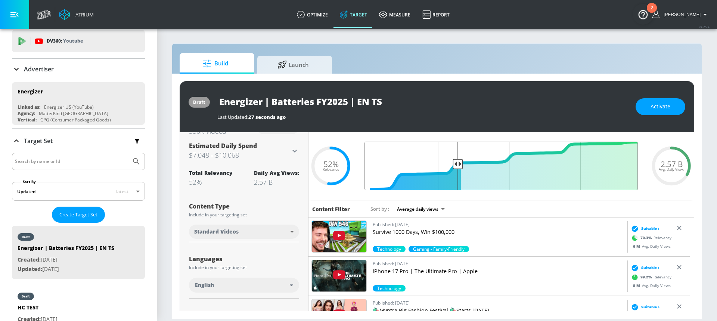
drag, startPoint x: 497, startPoint y: 164, endPoint x: 456, endPoint y: 163, distance: 41.4
click at [456, 163] on input "Final Threshold" at bounding box center [501, 166] width 281 height 49
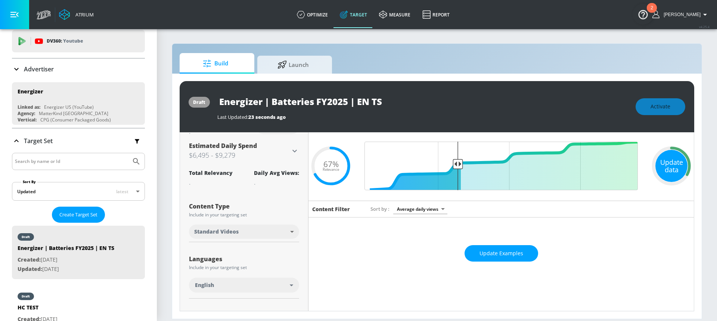
click at [665, 177] on div "Update data" at bounding box center [671, 166] width 32 height 32
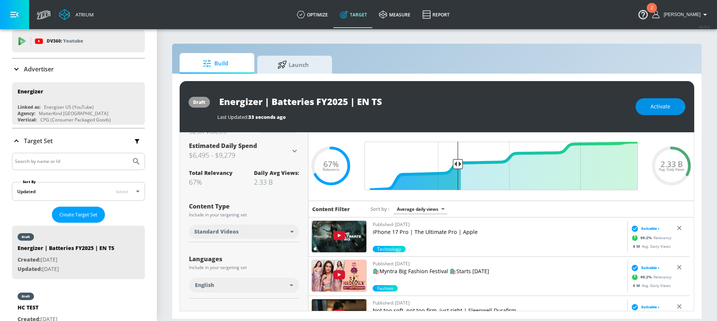
click at [643, 108] on button "Activate" at bounding box center [660, 106] width 50 height 17
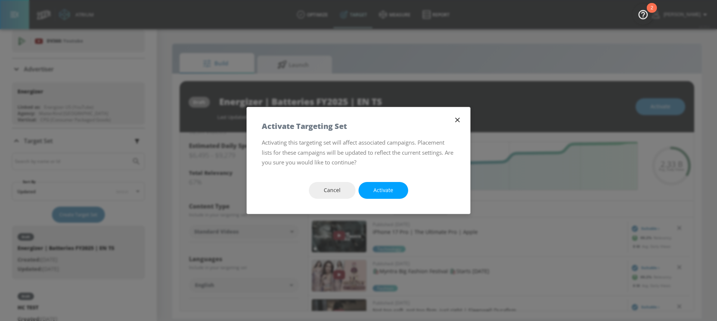
click at [331, 189] on span "Cancel" at bounding box center [332, 190] width 17 height 9
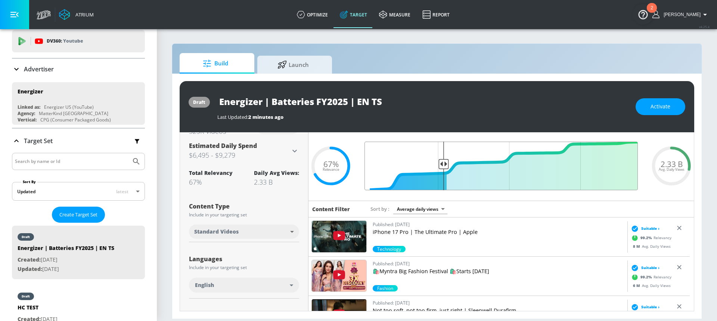
drag, startPoint x: 455, startPoint y: 163, endPoint x: 440, endPoint y: 166, distance: 15.2
type input "0.72"
click at [440, 166] on input "Final Threshold" at bounding box center [501, 166] width 281 height 49
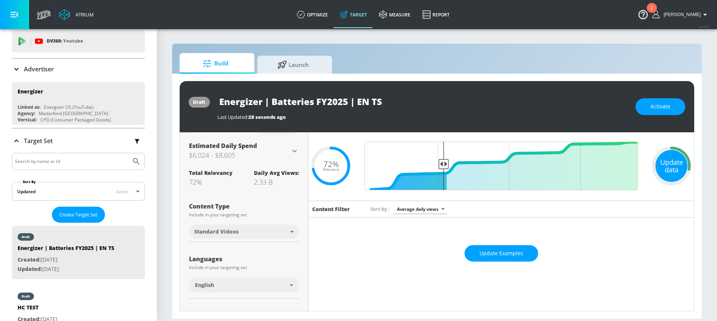
click at [659, 162] on div "Update data" at bounding box center [671, 166] width 32 height 32
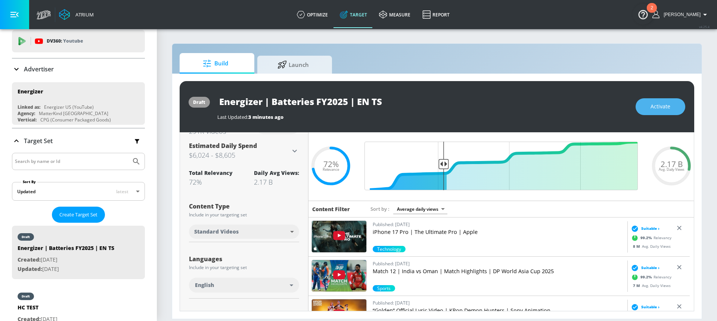
click at [663, 111] on span "Activate" at bounding box center [660, 106] width 20 height 9
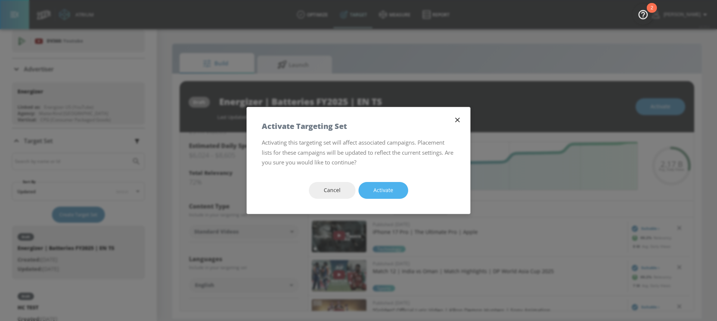
click at [387, 195] on button "Activate" at bounding box center [383, 190] width 50 height 17
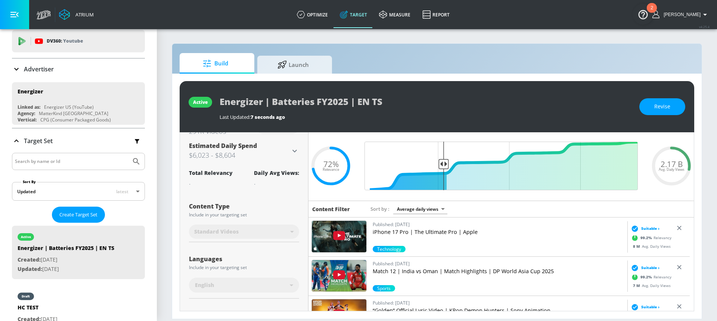
click at [219, 104] on div "active Energizer | Batteries FY2025 | EN TS Last Updated: 7 seconds ago Revise" at bounding box center [437, 106] width 514 height 51
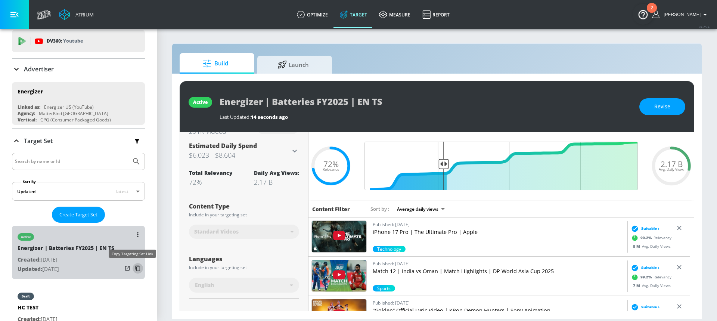
click at [134, 268] on icon "list of Target Set" at bounding box center [138, 268] width 12 height 12
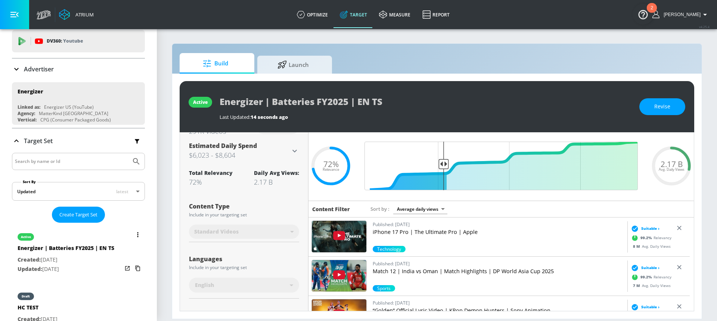
click at [133, 231] on button "list of Target Set" at bounding box center [138, 234] width 10 height 10
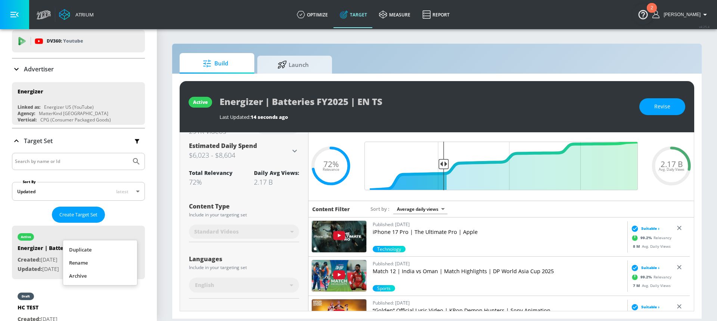
click at [105, 251] on li "Duplicate" at bounding box center [100, 249] width 74 height 13
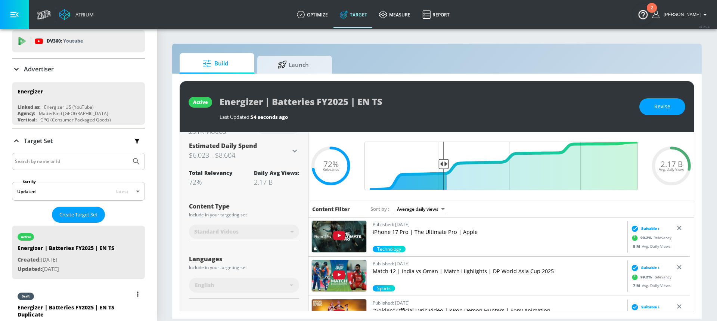
click at [78, 302] on div "draft" at bounding box center [70, 294] width 105 height 19
type input "Energizer | Batteries FY2025 | EN TS Duplicate"
type input "0.05"
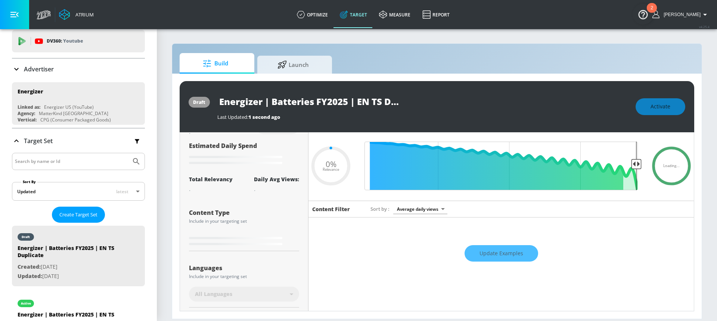
scroll to position [0, 27]
drag, startPoint x: 358, startPoint y: 101, endPoint x: 416, endPoint y: 100, distance: 58.6
click at [416, 100] on div "Energizer | Batteries FY2025 | EN TS Duplicate" at bounding box center [422, 101] width 411 height 17
type input "Energizer | Batteries FY2025 |"
type input "0.05"
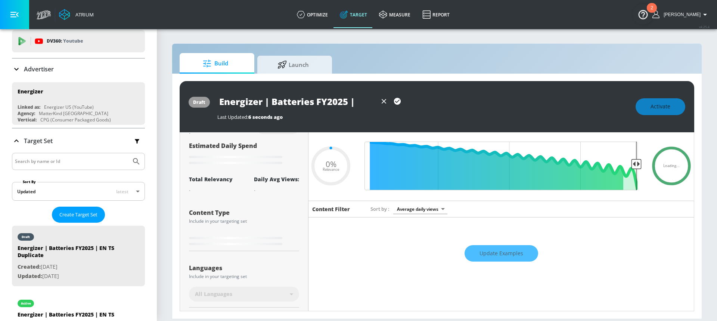
scroll to position [0, 0]
type input "Energizer | Batteries FY2025 | F"
type input "0.05"
type input "Energizer | Batteries FY2025 | FR"
type input "0.05"
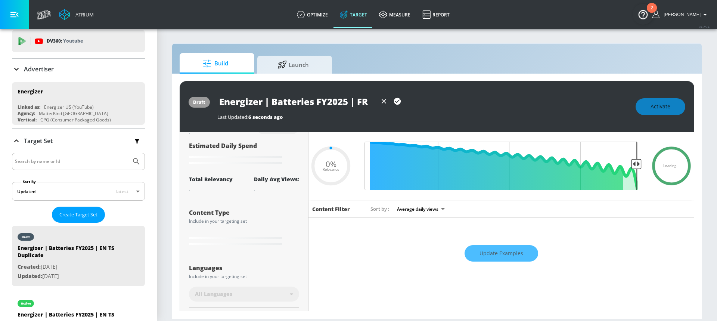
type input "Energizer | Batteries FY2025 | FRT"
type input "0.05"
type input "Energizer | Batteries FY2025 | FR"
type input "0.05"
type input "Energizer | Batteries FY2025 | FR"
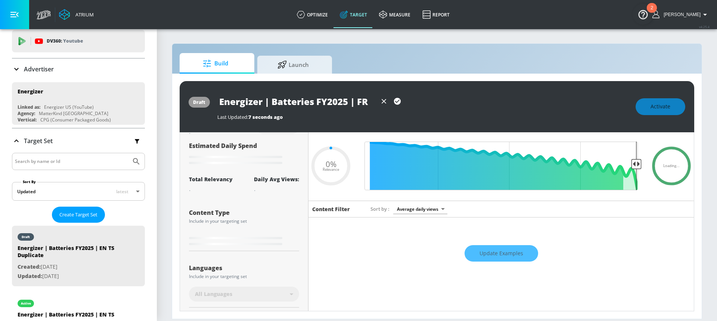
type input "0.05"
type input "Energizer | Batteries FY2025 | FR T"
type input "0.05"
type input "Energizer | Batteries FY2025 | FR TS"
type input "0.05"
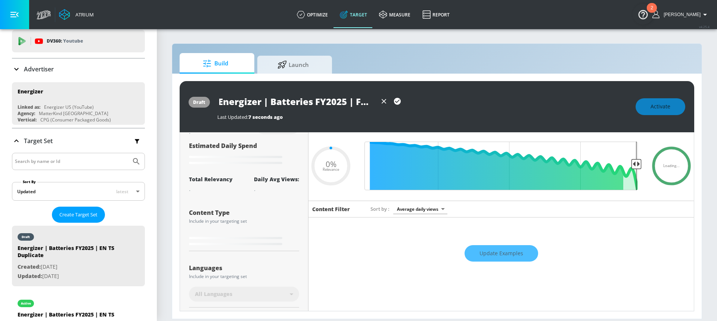
scroll to position [0, 6]
type input "Energizer | Batteries FY2025 | FR TS"
click at [397, 100] on icon "button" at bounding box center [397, 101] width 7 height 7
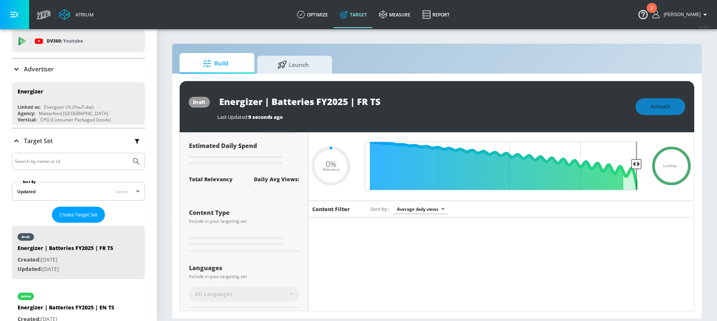
type input "0.05"
type input "Energizer | Batteries FY2025 | EN TS Duplicate"
type input "0.72"
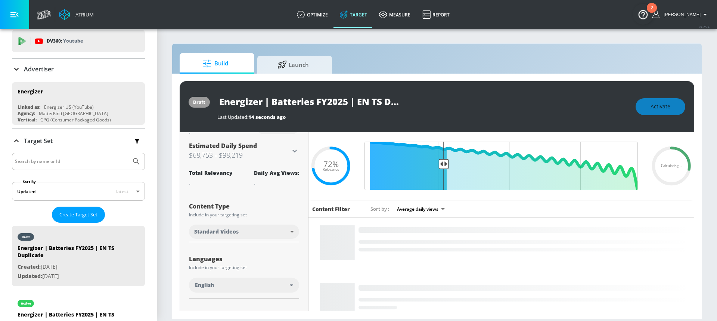
click at [397, 101] on input "Energizer | Batteries FY2025 | EN TS Duplicate" at bounding box center [310, 101] width 187 height 17
drag, startPoint x: 358, startPoint y: 99, endPoint x: 367, endPoint y: 100, distance: 9.3
click at [367, 100] on input "Energizer | Batteries FY2025 | EN TS Duplicate" at bounding box center [310, 101] width 187 height 17
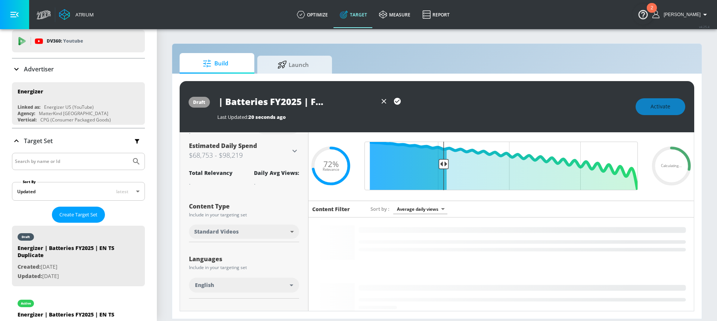
scroll to position [0, 53]
drag, startPoint x: 371, startPoint y: 99, endPoint x: 379, endPoint y: 99, distance: 8.2
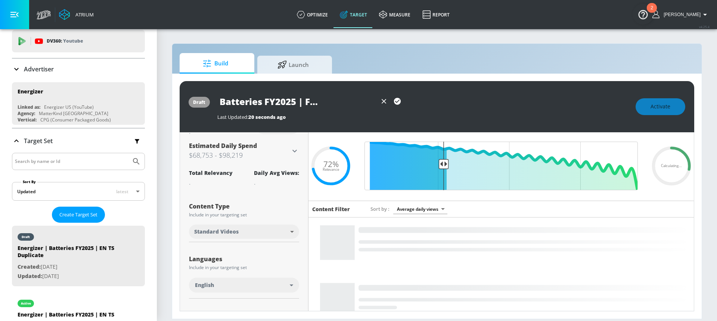
click at [379, 99] on div "Energizer | Batteries FY2025 | FR TS Duplicate" at bounding box center [310, 101] width 187 height 17
click at [360, 101] on input "Energizer | Batteries FY2025 | FR TS Duplicate" at bounding box center [297, 101] width 160 height 17
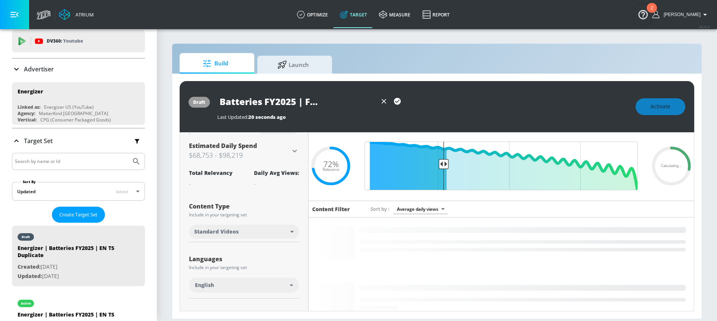
drag, startPoint x: 328, startPoint y: 101, endPoint x: 386, endPoint y: 103, distance: 57.6
click at [386, 103] on div "Energizer | Batteries FY2025 | FR TS Duplicate" at bounding box center [310, 101] width 187 height 17
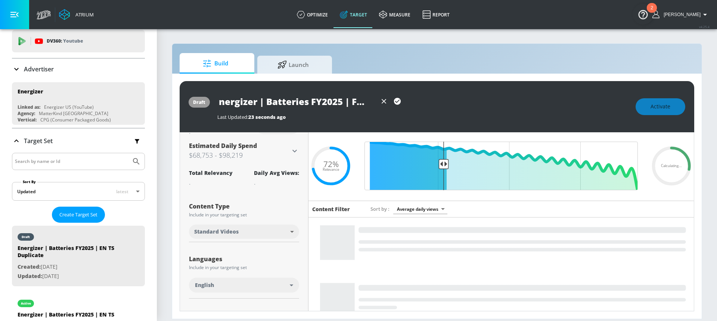
scroll to position [0, 6]
type input "Energizer | Batteries FY2025 | FR TS"
click at [398, 102] on icon "button" at bounding box center [397, 101] width 8 height 8
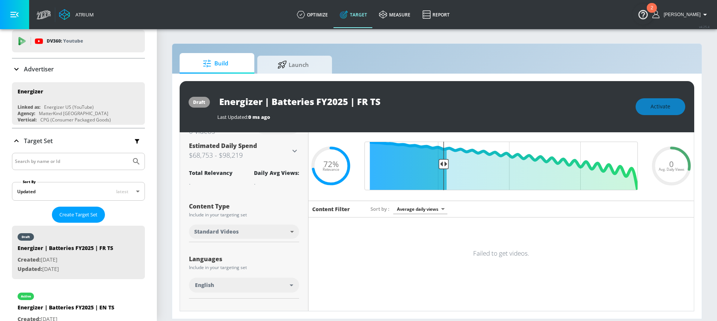
click at [383, 101] on input "Energizer | Batteries FY2025 | FR TS" at bounding box center [310, 101] width 187 height 17
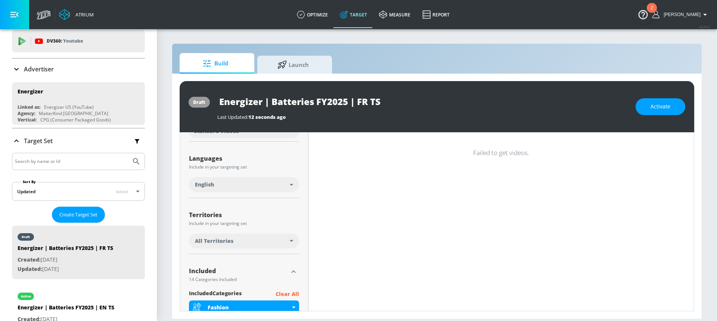
scroll to position [129, 0]
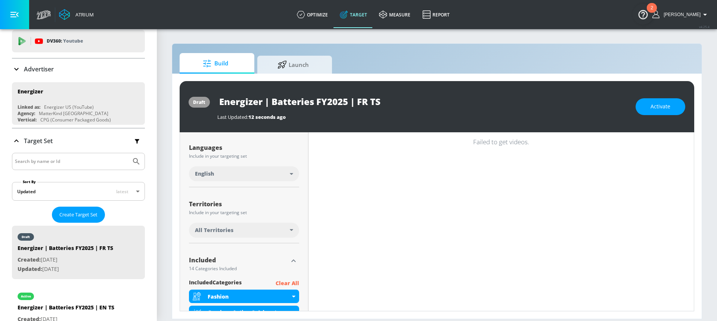
click at [262, 178] on div "English" at bounding box center [244, 173] width 110 height 15
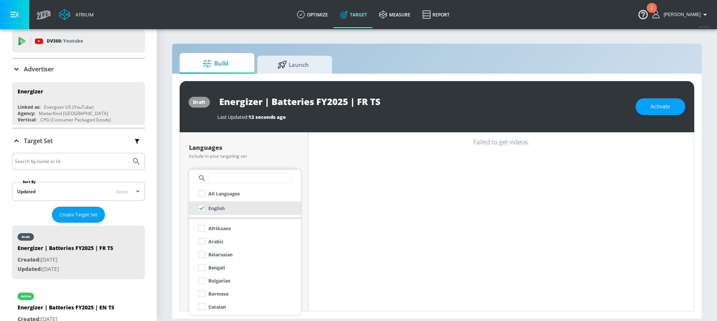
click at [233, 179] on input "text" at bounding box center [250, 178] width 84 height 10
type input "fre"
click at [203, 229] on input "checkbox" at bounding box center [201, 227] width 13 height 13
click at [277, 143] on div at bounding box center [358, 160] width 717 height 321
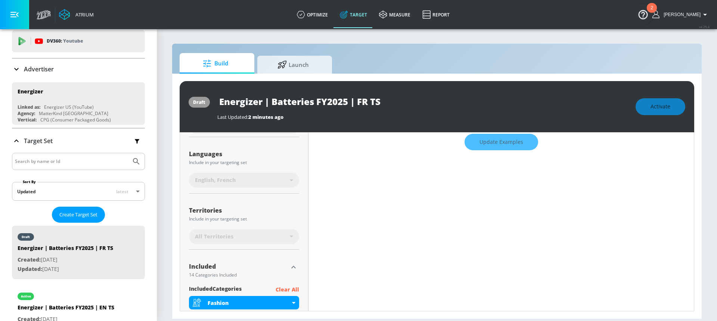
scroll to position [136, 0]
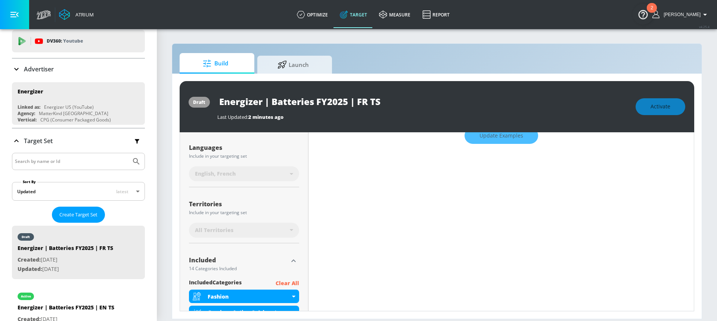
click at [254, 230] on div "All Territories" at bounding box center [242, 229] width 95 height 7
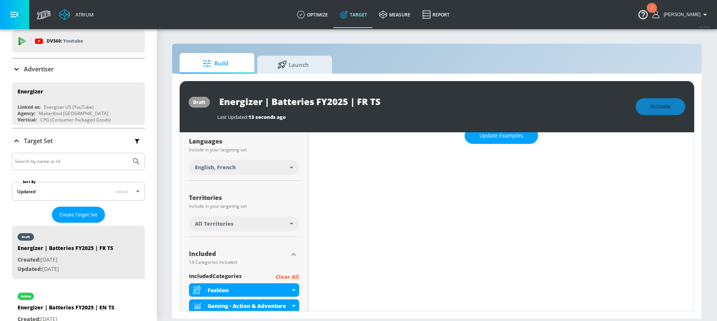
scroll to position [129, 0]
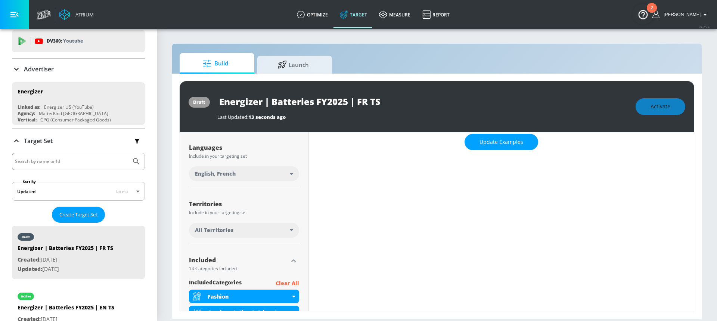
click at [240, 224] on div "All Territories" at bounding box center [244, 230] width 110 height 15
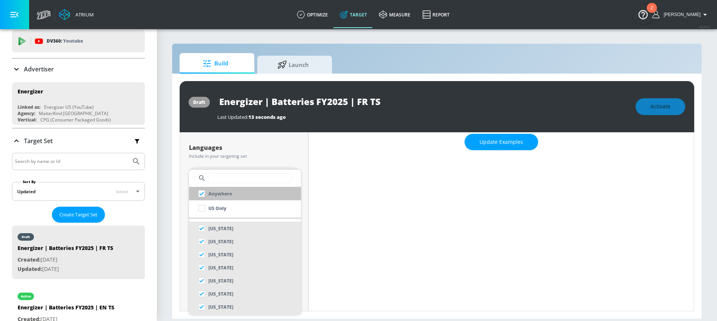
click at [206, 193] on input "checkbox" at bounding box center [201, 193] width 13 height 13
checkbox input "true"
click at [227, 177] on input "text" at bounding box center [250, 178] width 84 height 10
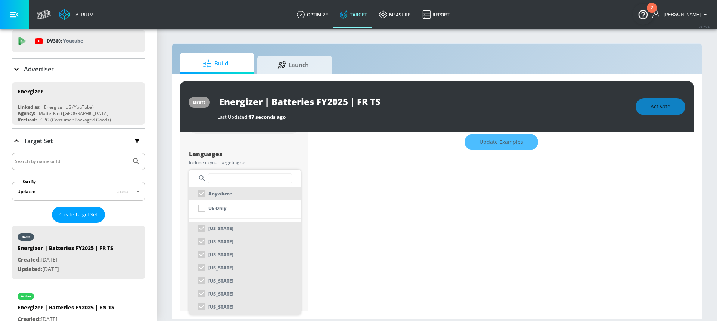
scroll to position [136, 0]
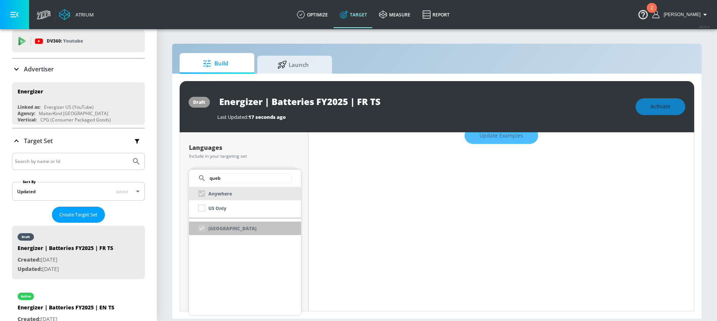
type input "queb"
click at [210, 226] on p "[GEOGRAPHIC_DATA]" at bounding box center [232, 228] width 48 height 8
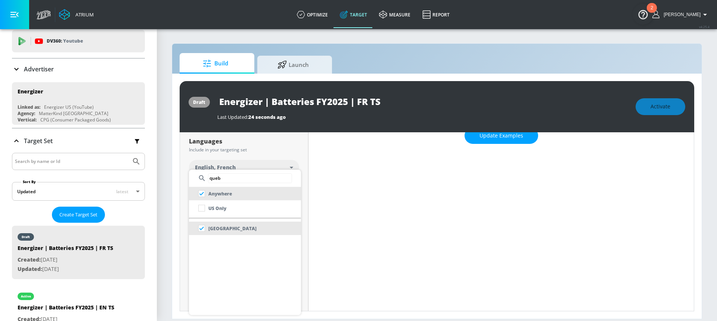
scroll to position [129, 0]
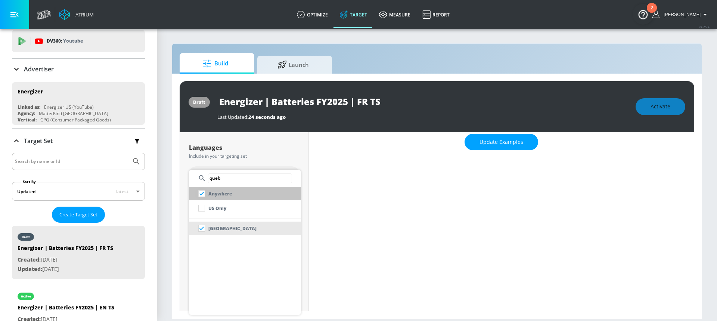
click at [202, 193] on input "checkbox" at bounding box center [201, 193] width 13 height 13
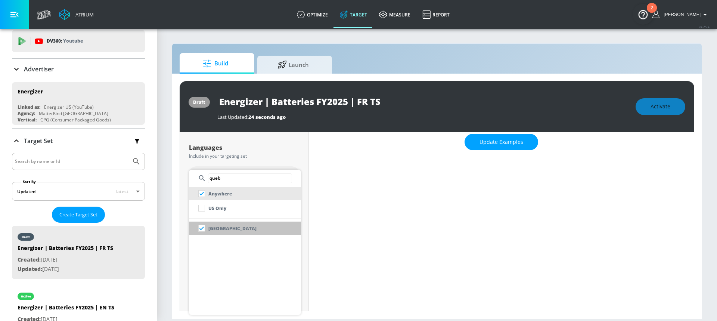
click at [221, 227] on p "[GEOGRAPHIC_DATA]" at bounding box center [232, 228] width 48 height 8
checkbox input "false"
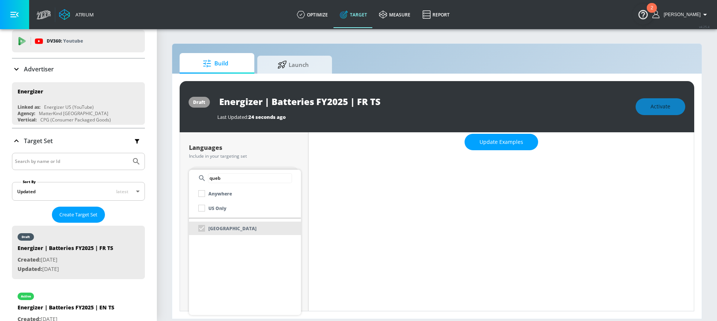
click at [256, 157] on div at bounding box center [358, 160] width 717 height 321
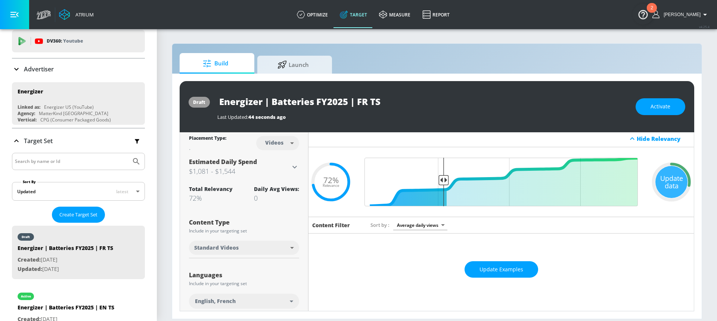
scroll to position [0, 0]
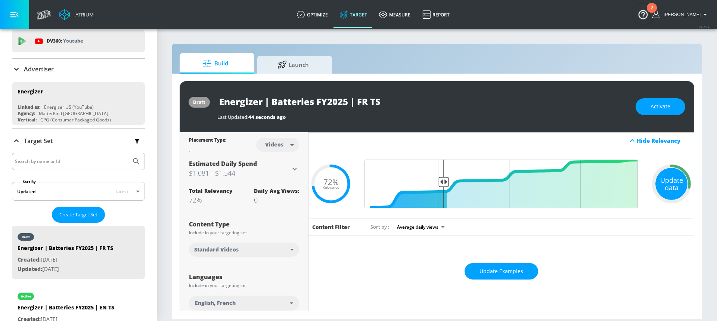
click at [662, 189] on div "Update data" at bounding box center [671, 184] width 32 height 32
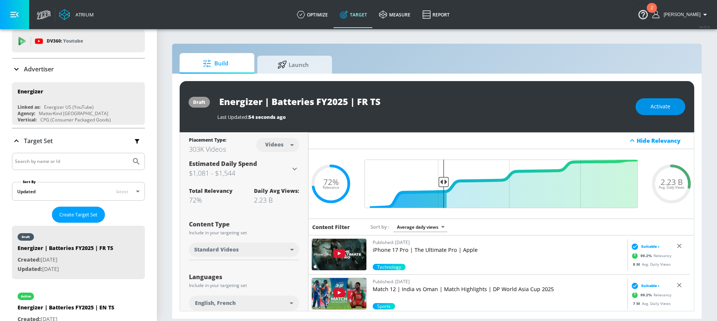
click at [659, 105] on span "Activate" at bounding box center [660, 106] width 20 height 9
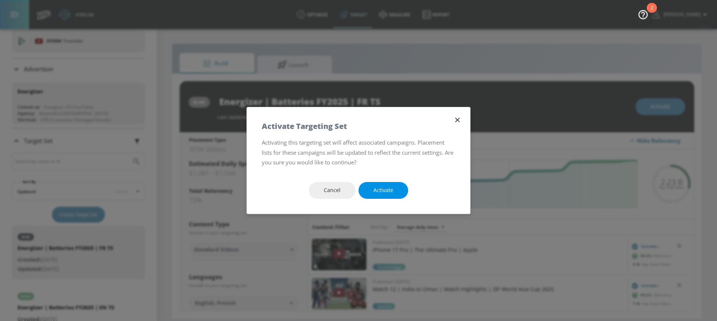
click at [384, 190] on span "Activate" at bounding box center [383, 190] width 20 height 9
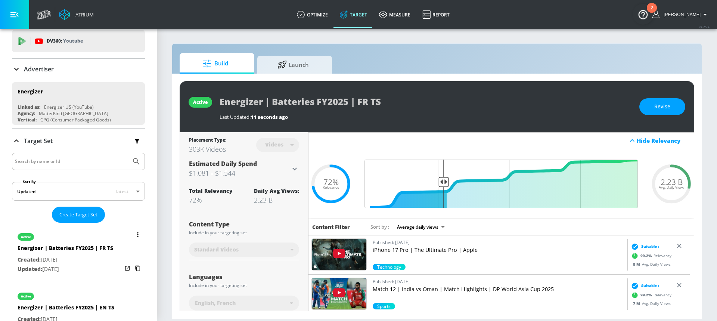
click at [133, 268] on icon "list of Target Set" at bounding box center [138, 268] width 12 height 12
